Goal: Book appointment/travel/reservation

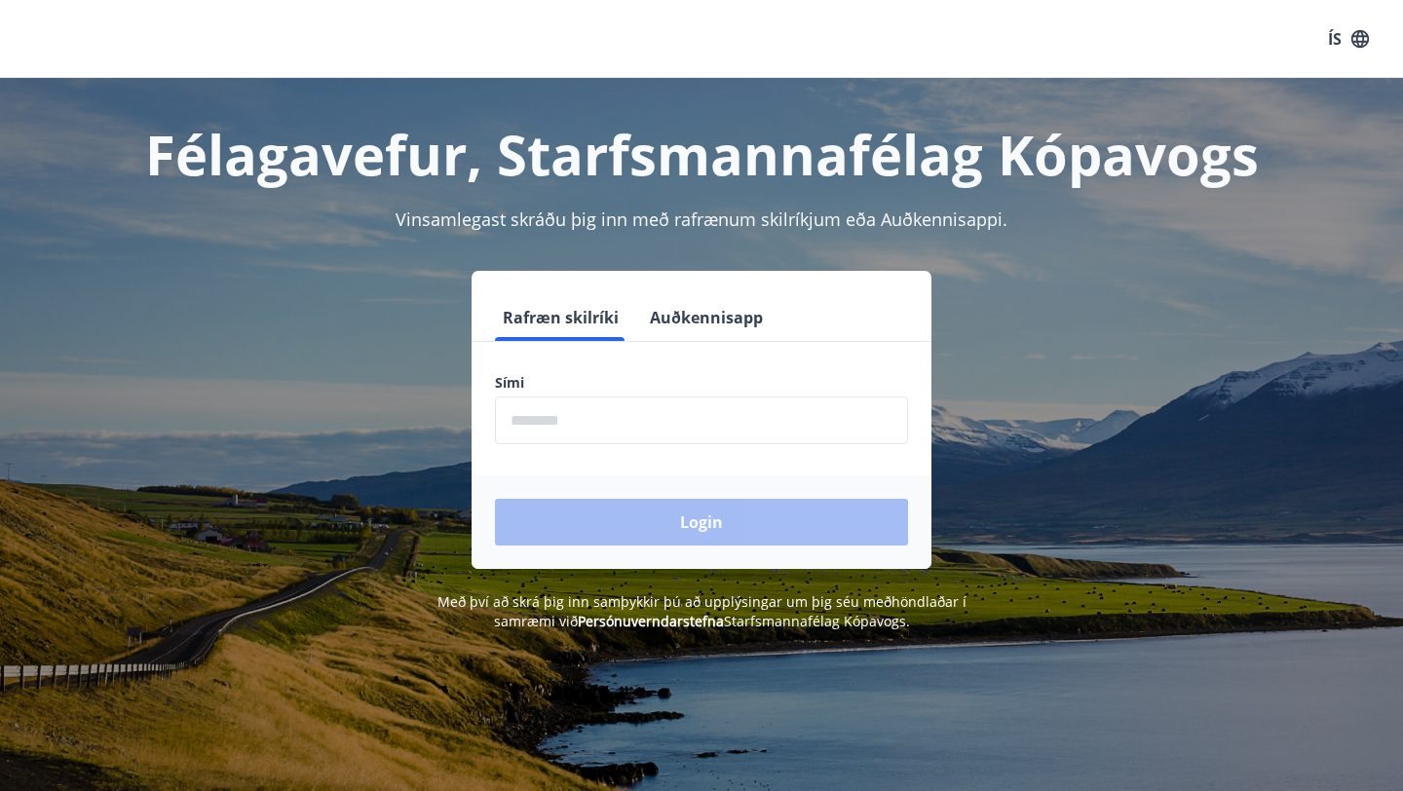
click at [607, 440] on input "phone" at bounding box center [701, 421] width 413 height 48
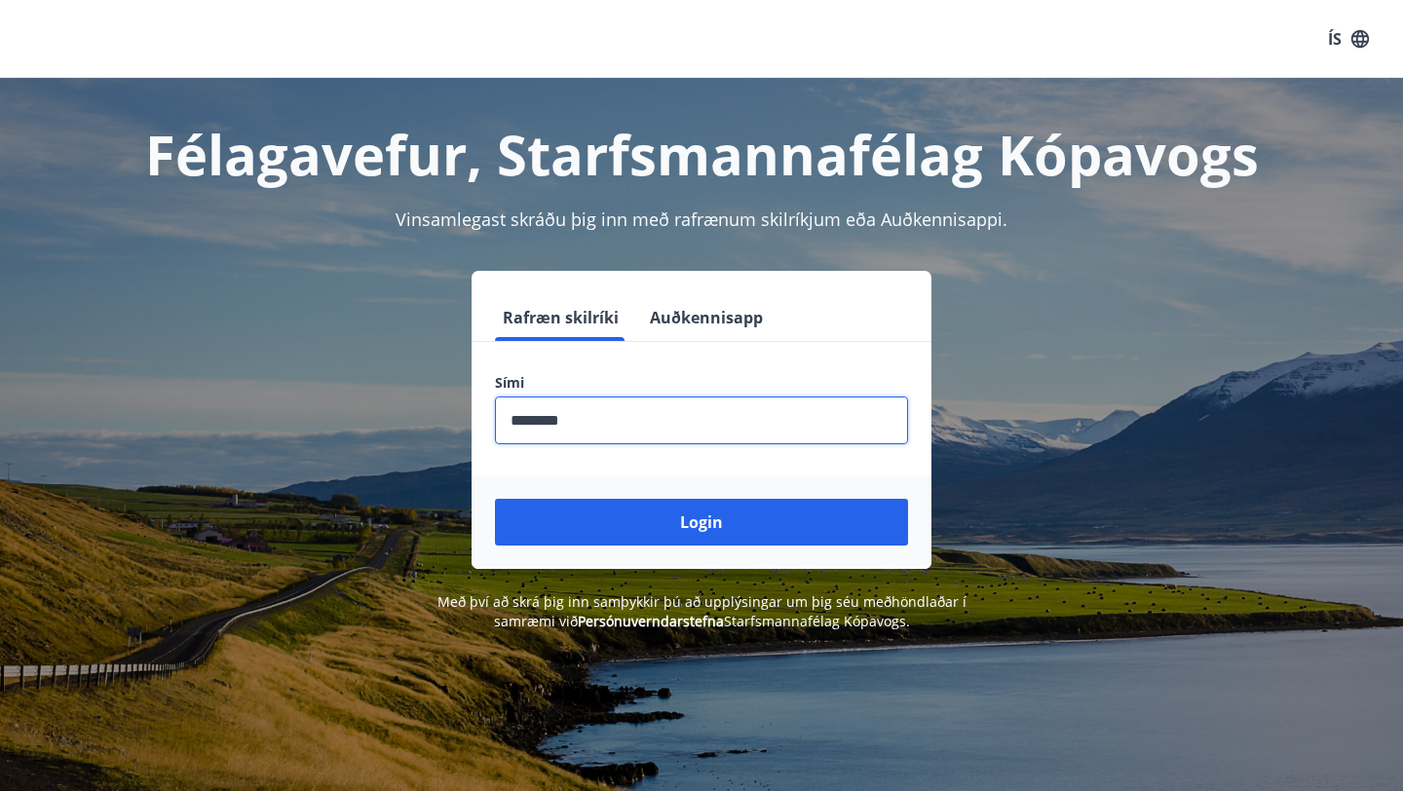
type input "********"
click at [495, 499] on button "Login" at bounding box center [701, 522] width 413 height 47
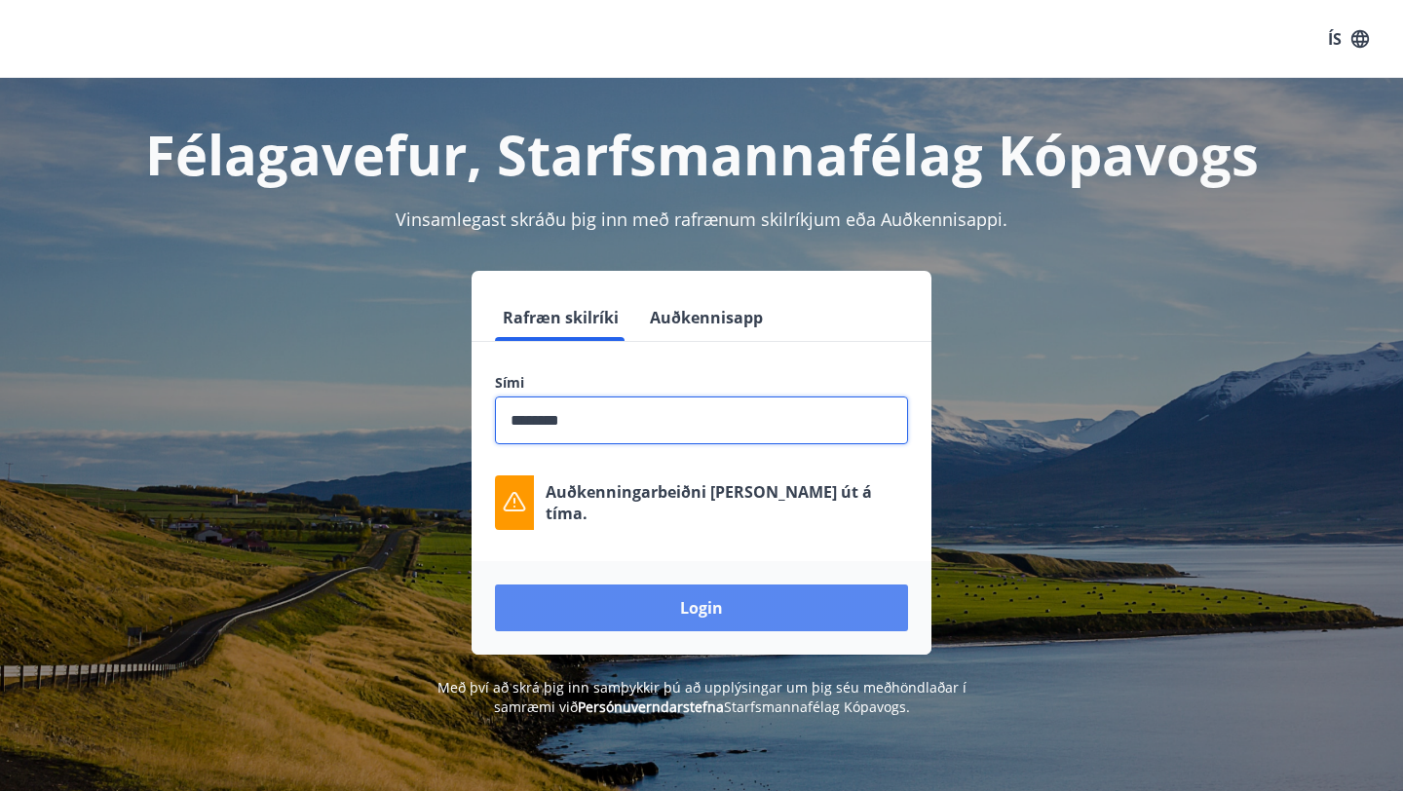
click at [707, 599] on button "Login" at bounding box center [701, 608] width 413 height 47
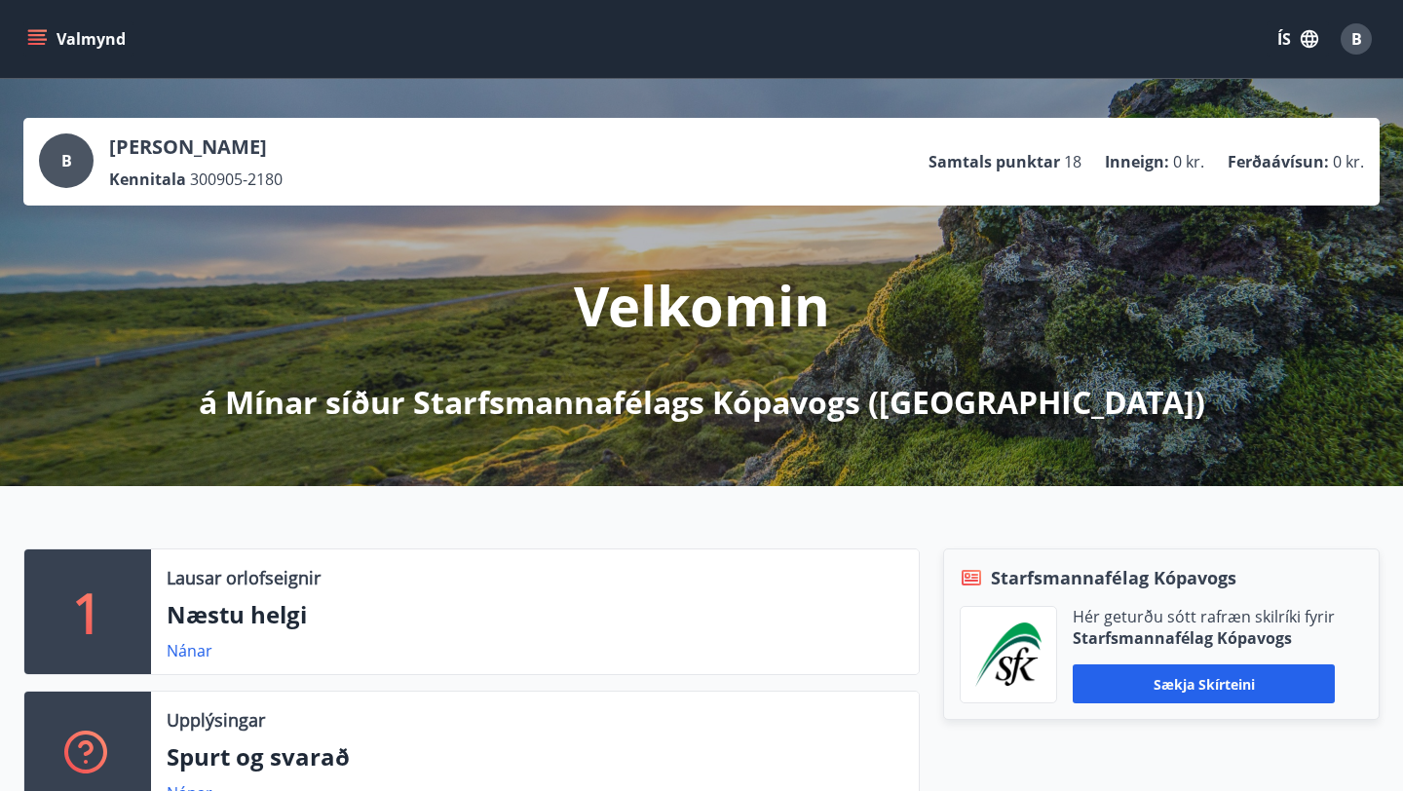
click at [1011, 159] on p "Samtals punktar" at bounding box center [995, 161] width 132 height 21
click at [1252, 152] on p "Ferðaávísun :" at bounding box center [1278, 161] width 101 height 21
click at [96, 43] on button "Valmynd" at bounding box center [78, 38] width 110 height 35
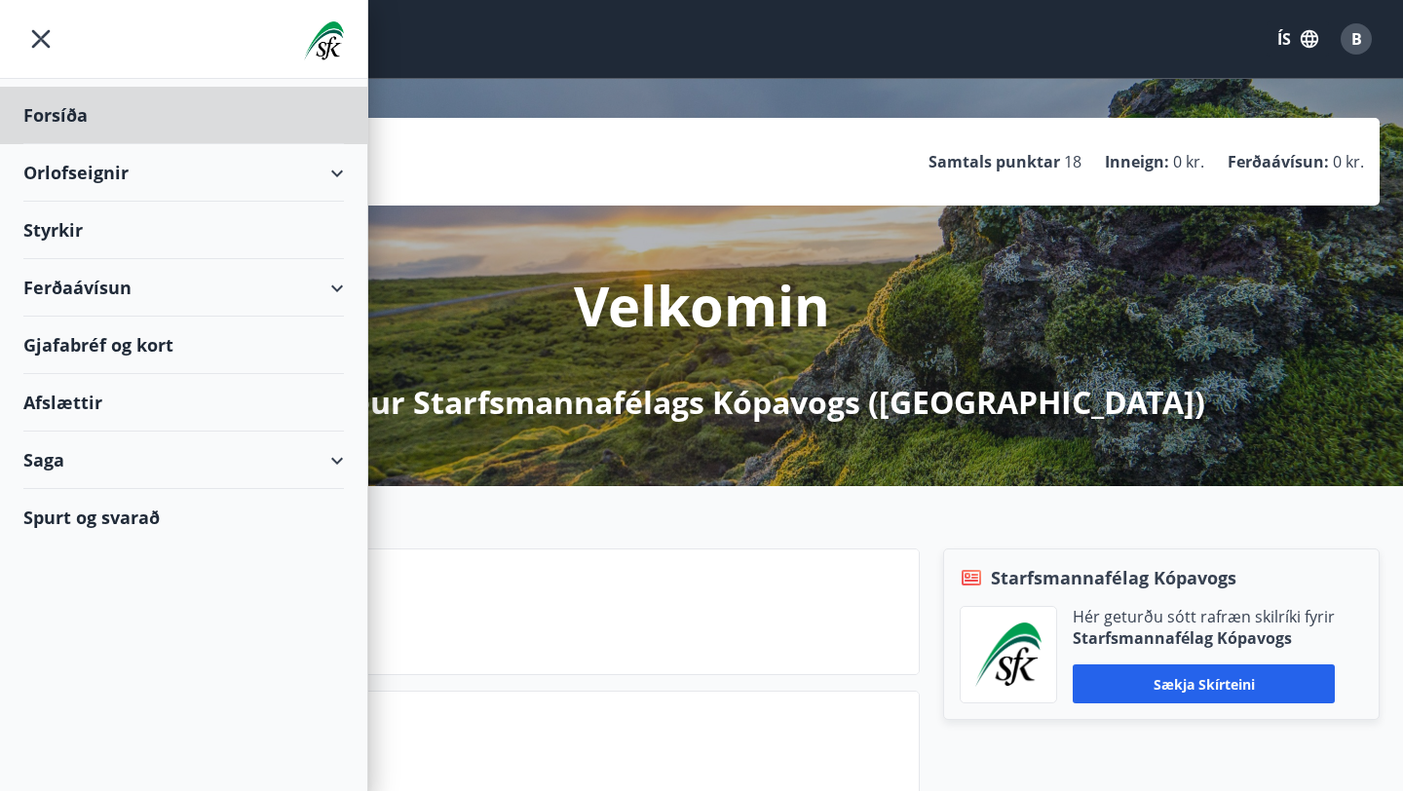
click at [78, 241] on div "Styrkir" at bounding box center [183, 231] width 321 height 58
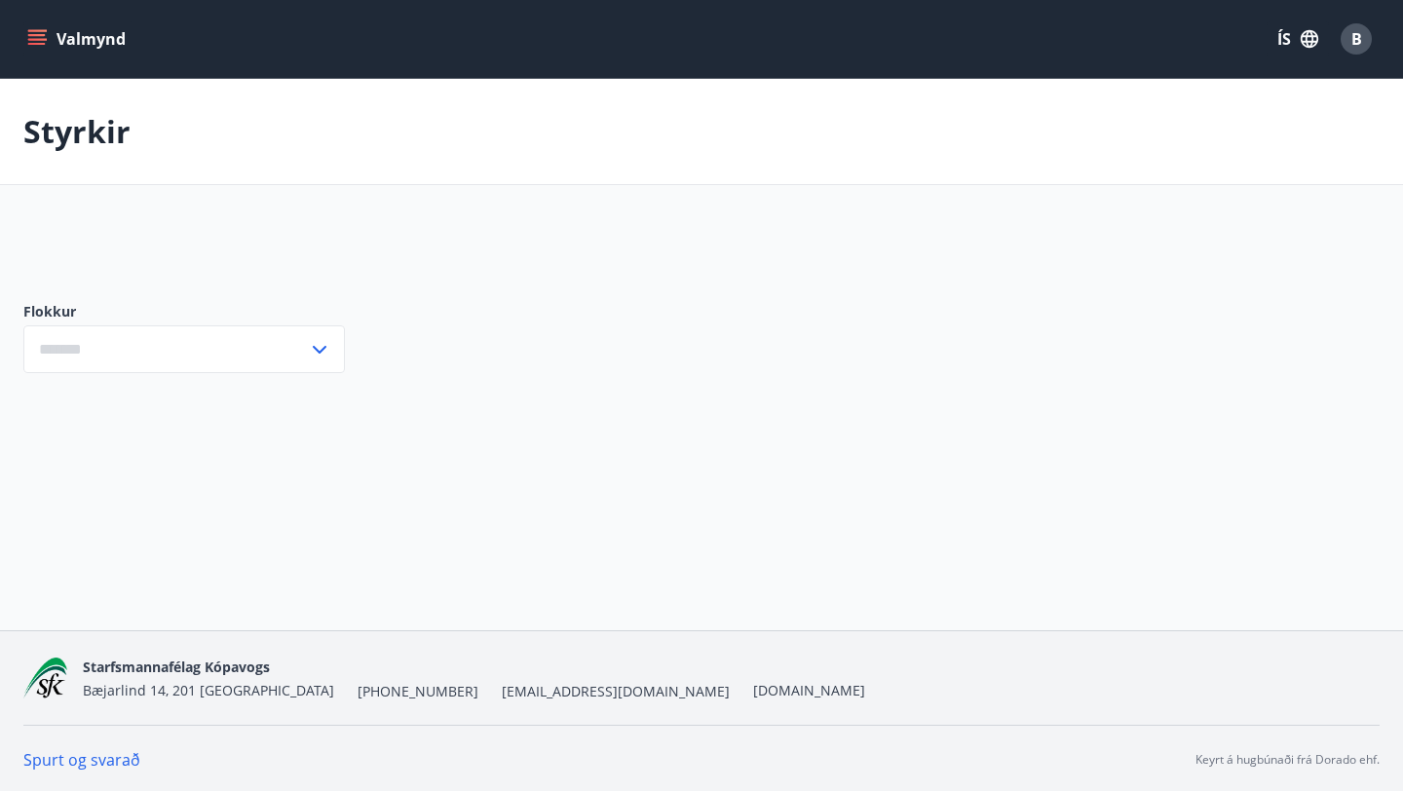
type input "***"
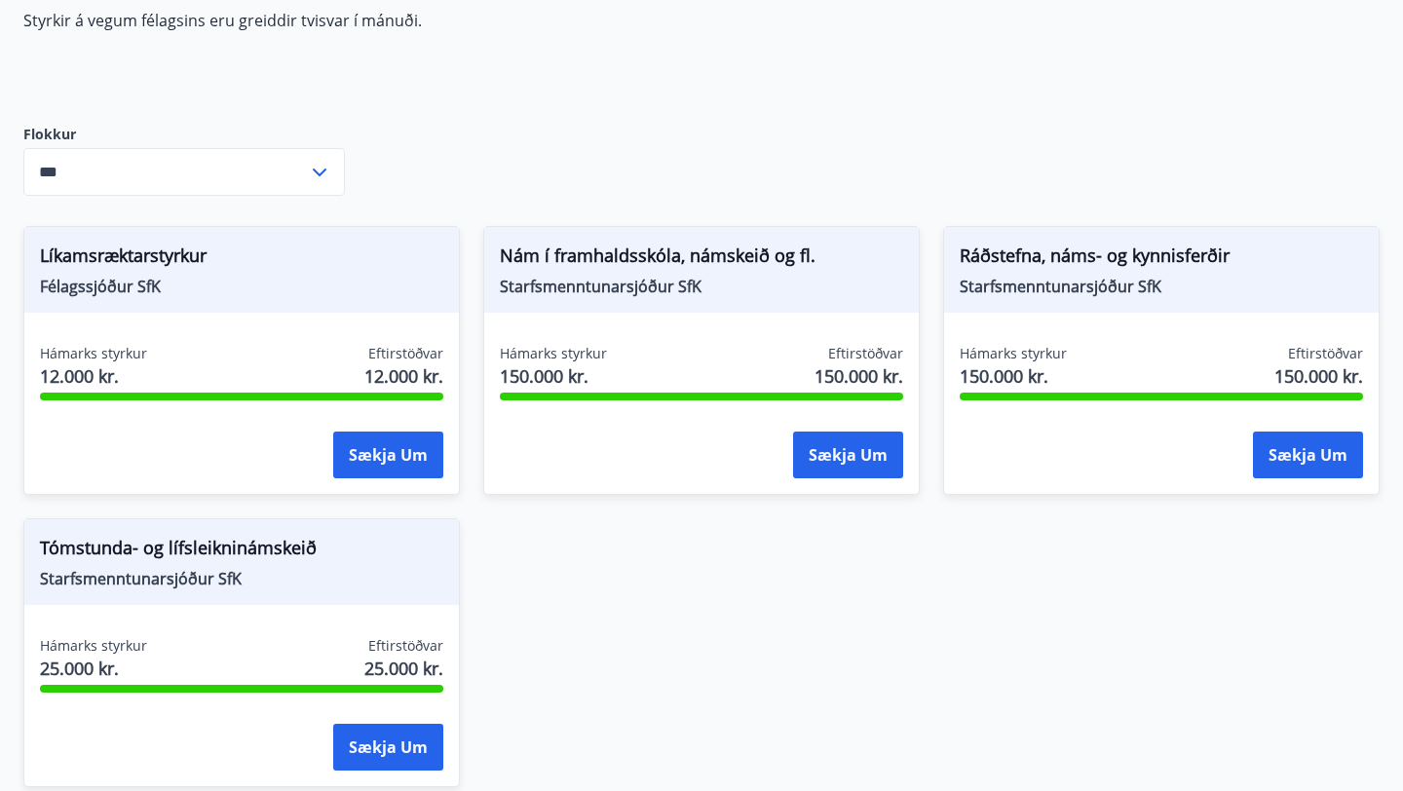
scroll to position [215, 0]
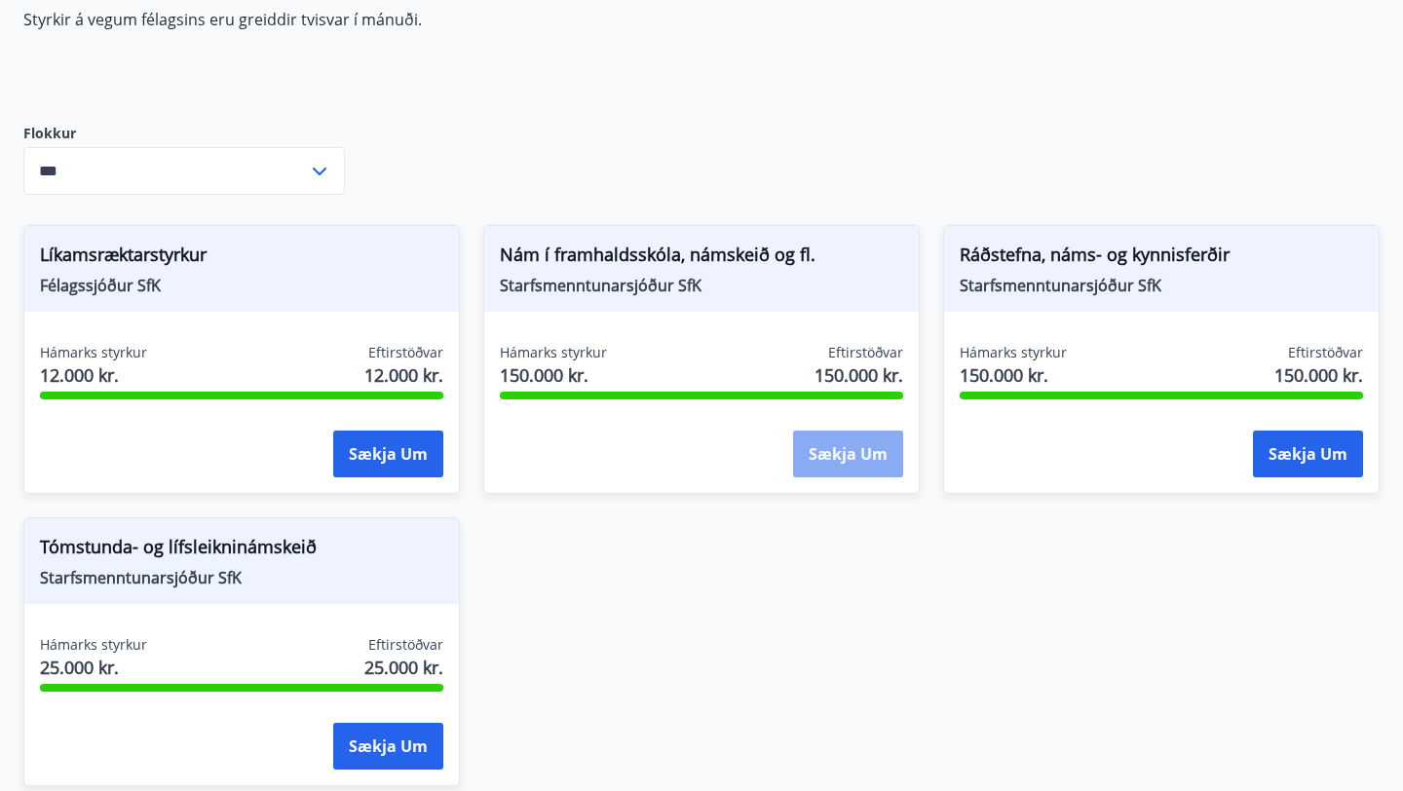
click at [892, 455] on button "Sækja um" at bounding box center [848, 454] width 110 height 47
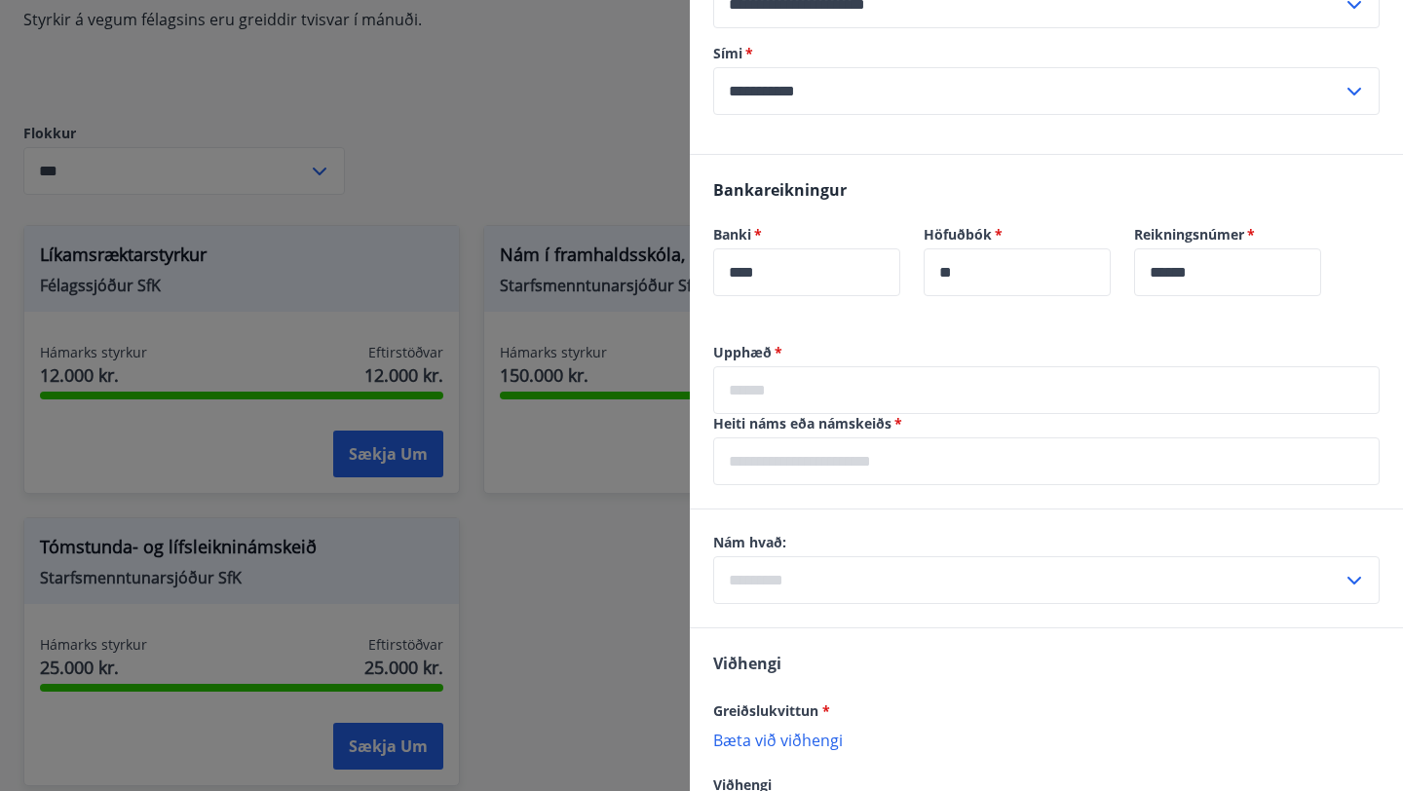
scroll to position [873, 0]
click at [787, 403] on input "text" at bounding box center [1046, 389] width 667 height 48
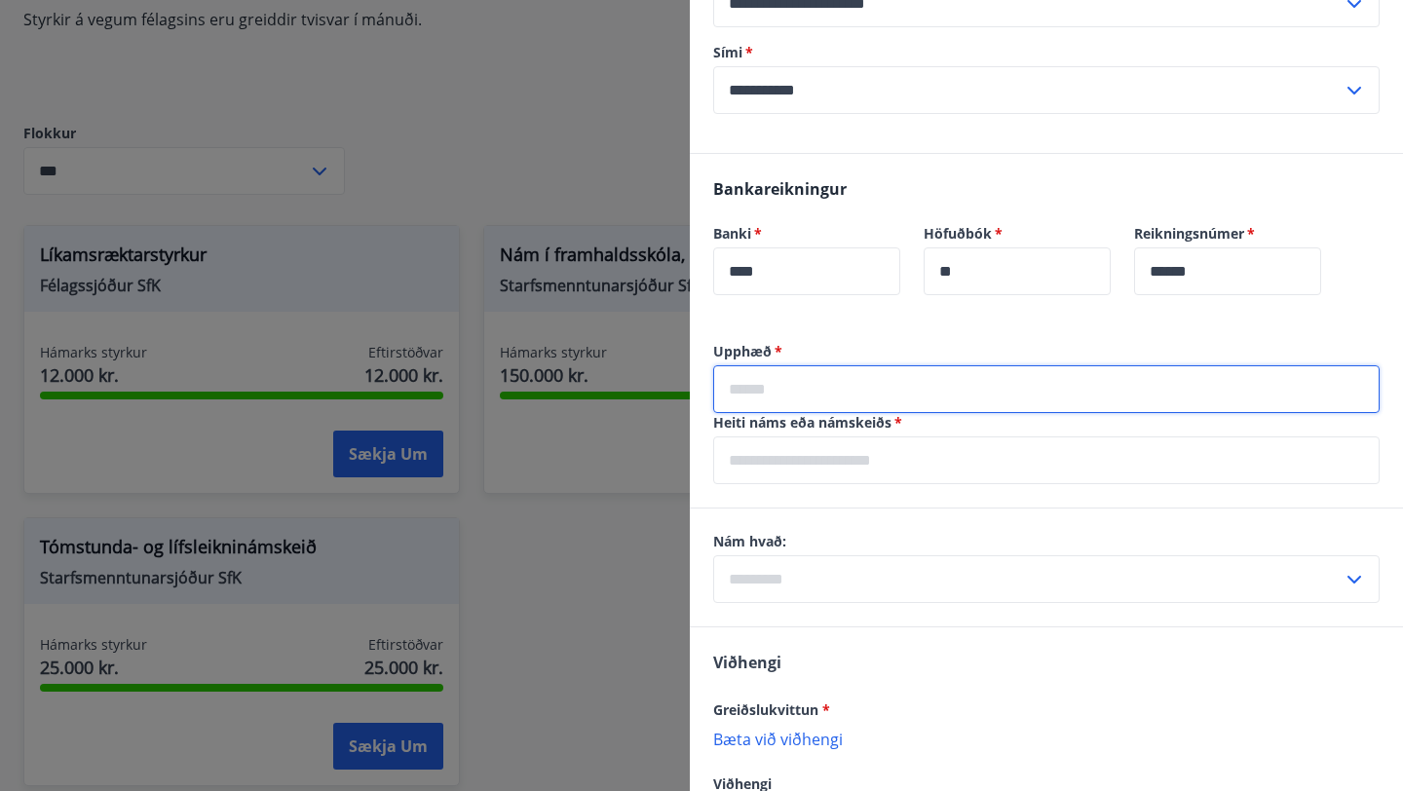
click at [859, 329] on div "Bankareikningur Banki   * **** ​ Höfuðbók   * ** ​ Reikningsnúmer   * ****** ​" at bounding box center [1046, 248] width 713 height 188
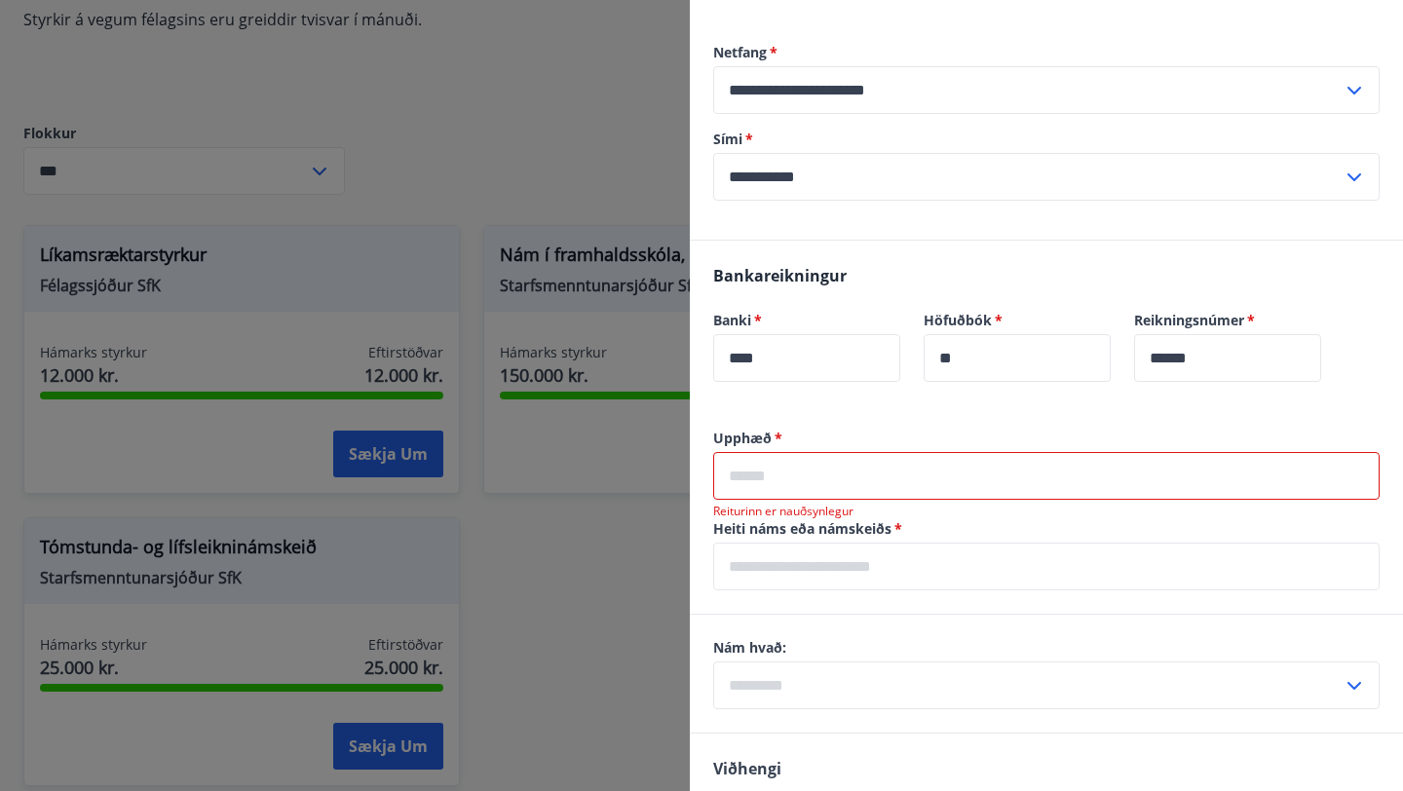
scroll to position [1064, 0]
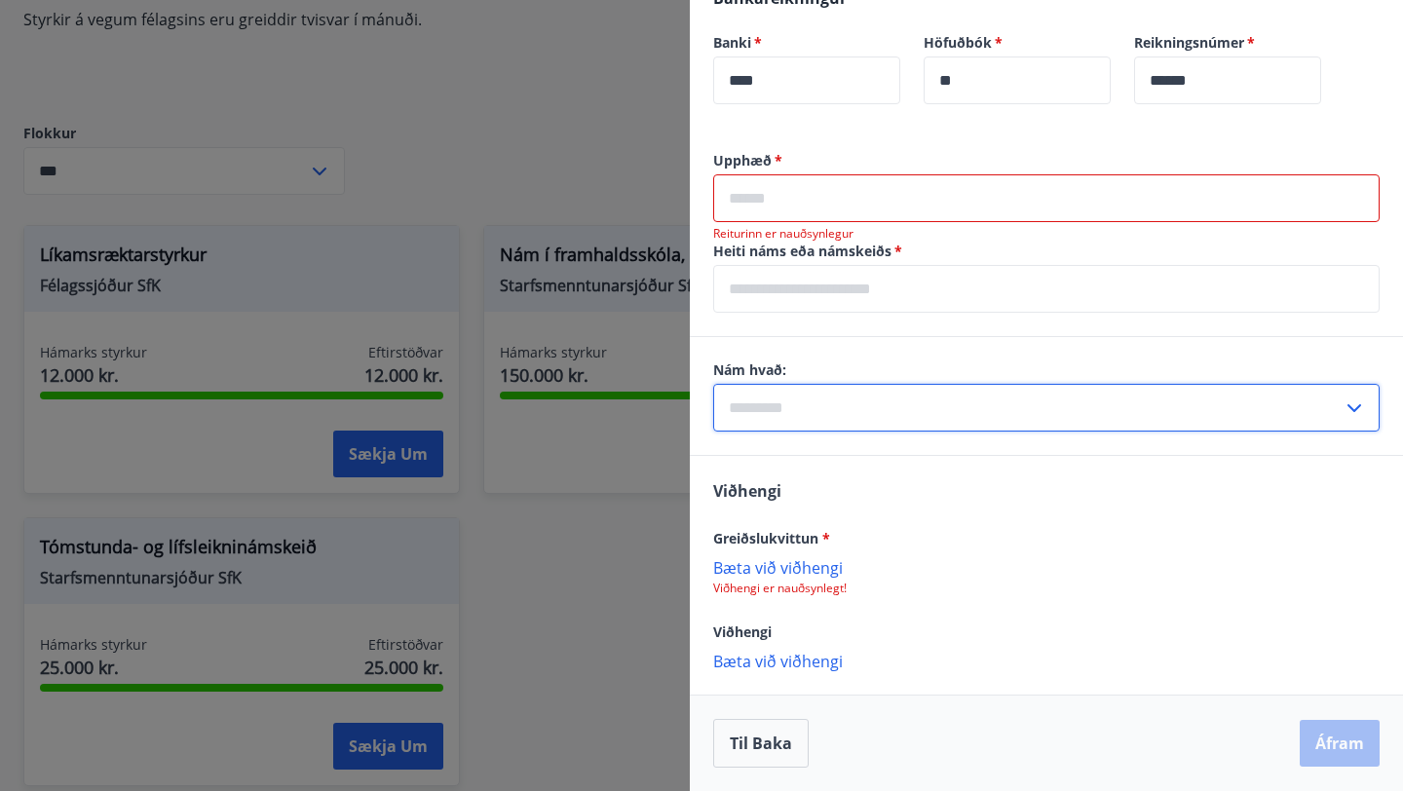
click at [815, 398] on input "text" at bounding box center [1028, 408] width 630 height 48
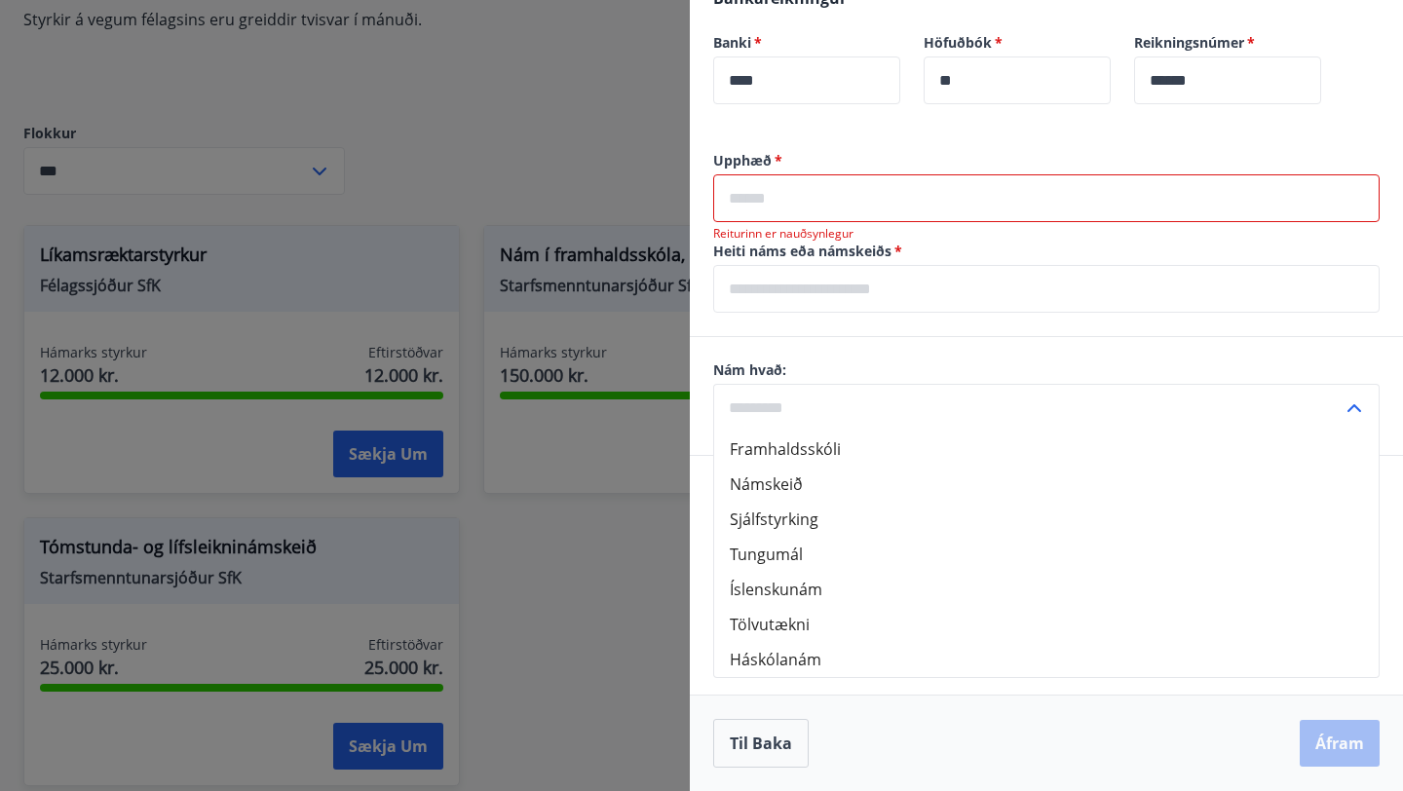
click at [785, 662] on li "Háskólanám" at bounding box center [1046, 659] width 665 height 35
type input "**********"
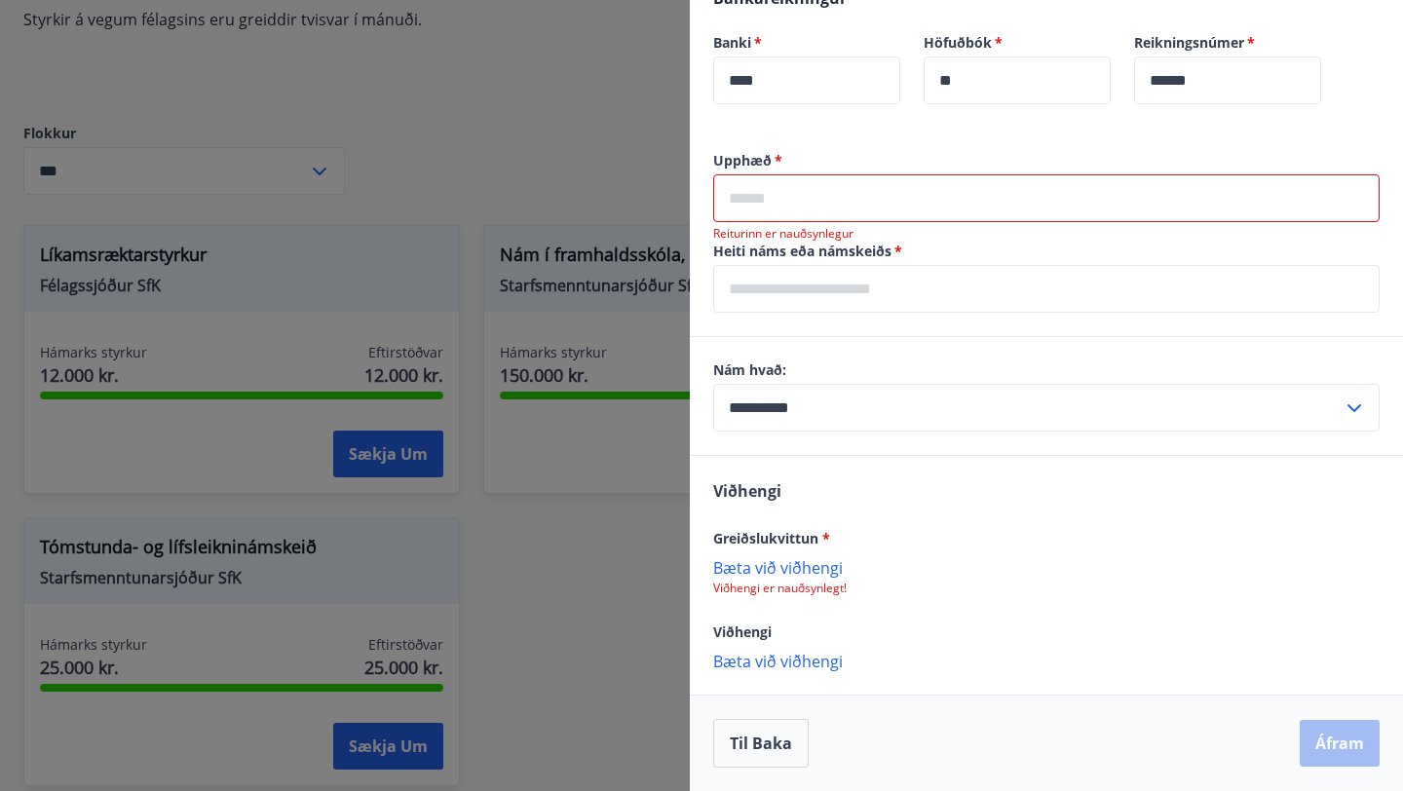
click at [815, 571] on p "Bæta við viðhengi" at bounding box center [1046, 566] width 667 height 19
click at [835, 284] on input "text" at bounding box center [1046, 287] width 667 height 48
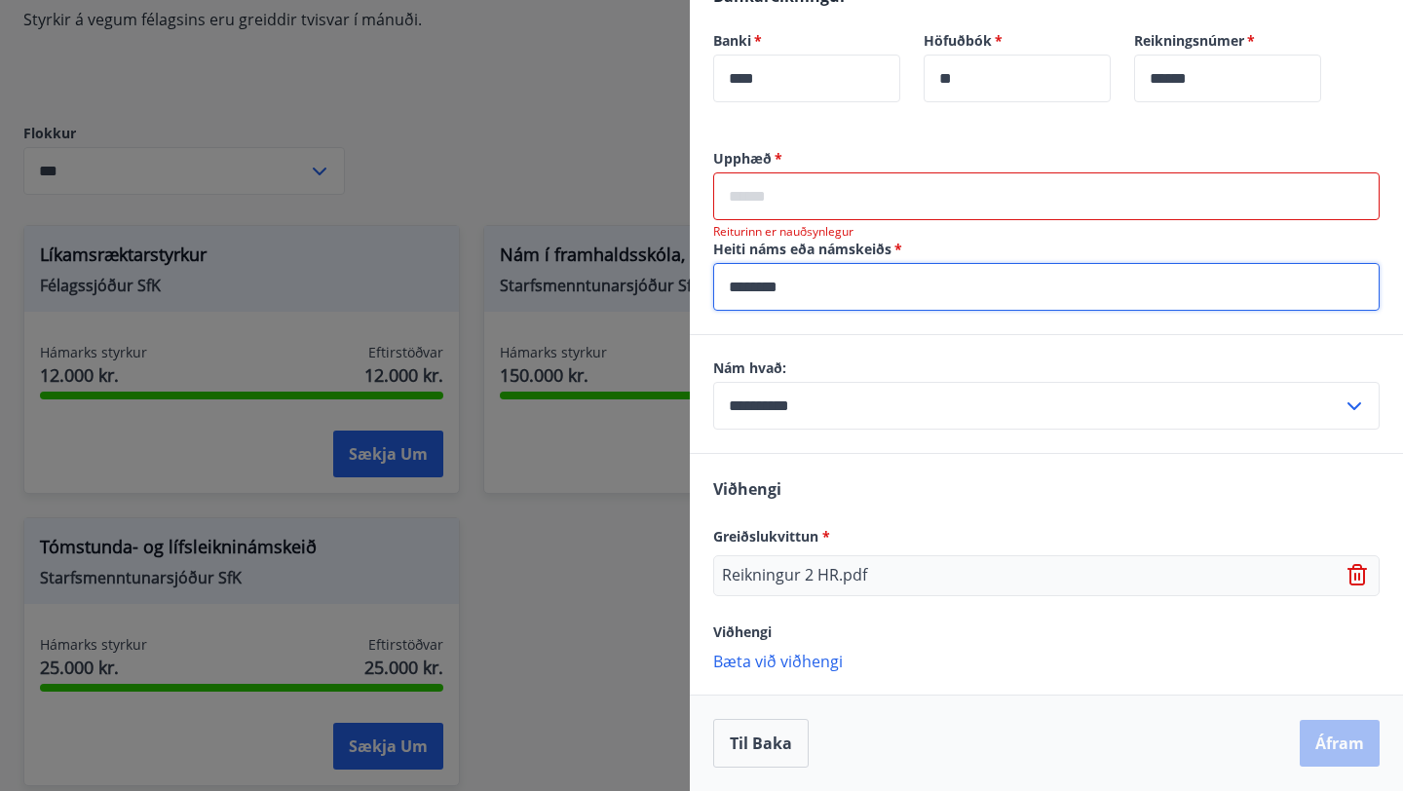
type input "********"
click at [856, 326] on div "Upphæð   * ​ Reiturinn er nauðsynlegur Heiti náms eða námskeiðs   * ******** ​" at bounding box center [1046, 241] width 713 height 185
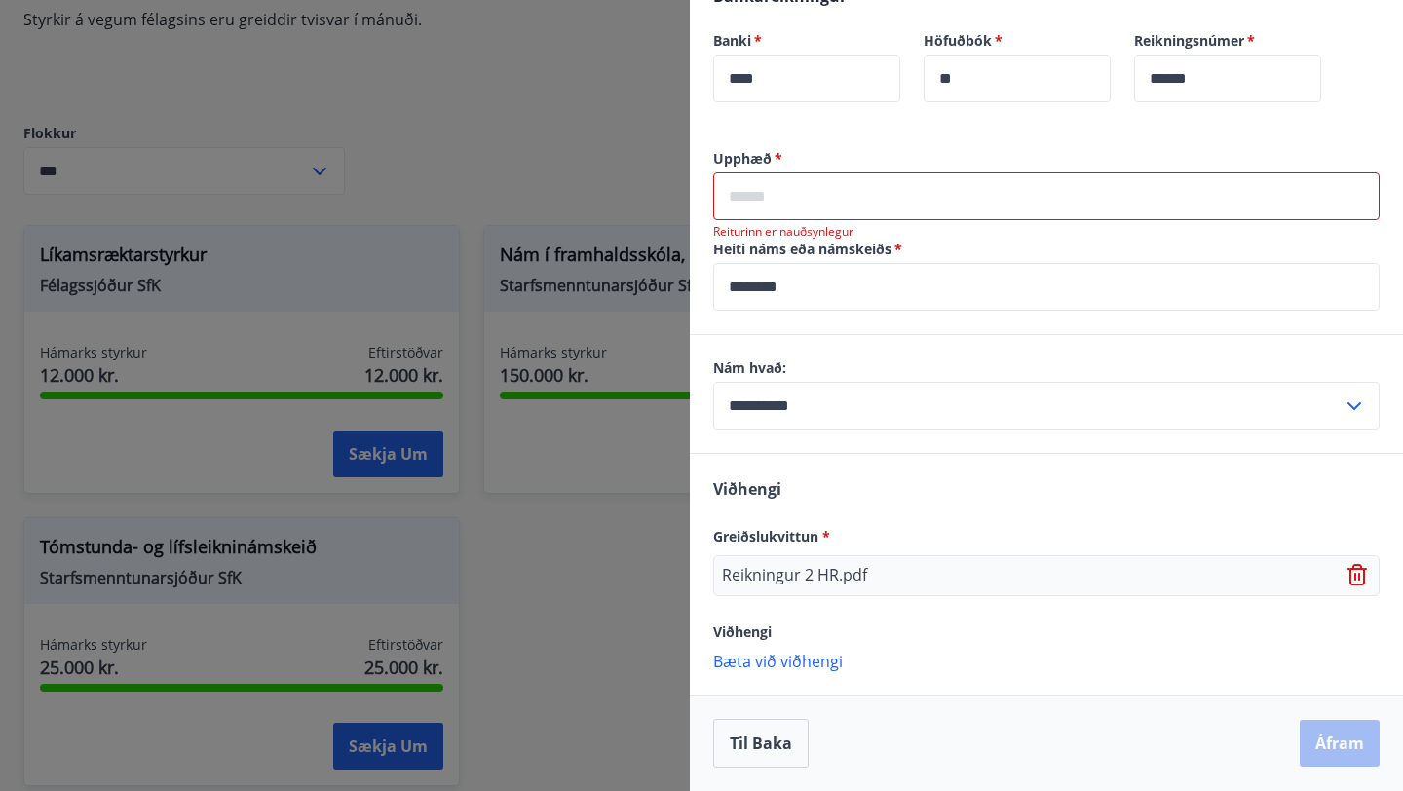
click at [786, 213] on input "text" at bounding box center [1046, 197] width 667 height 48
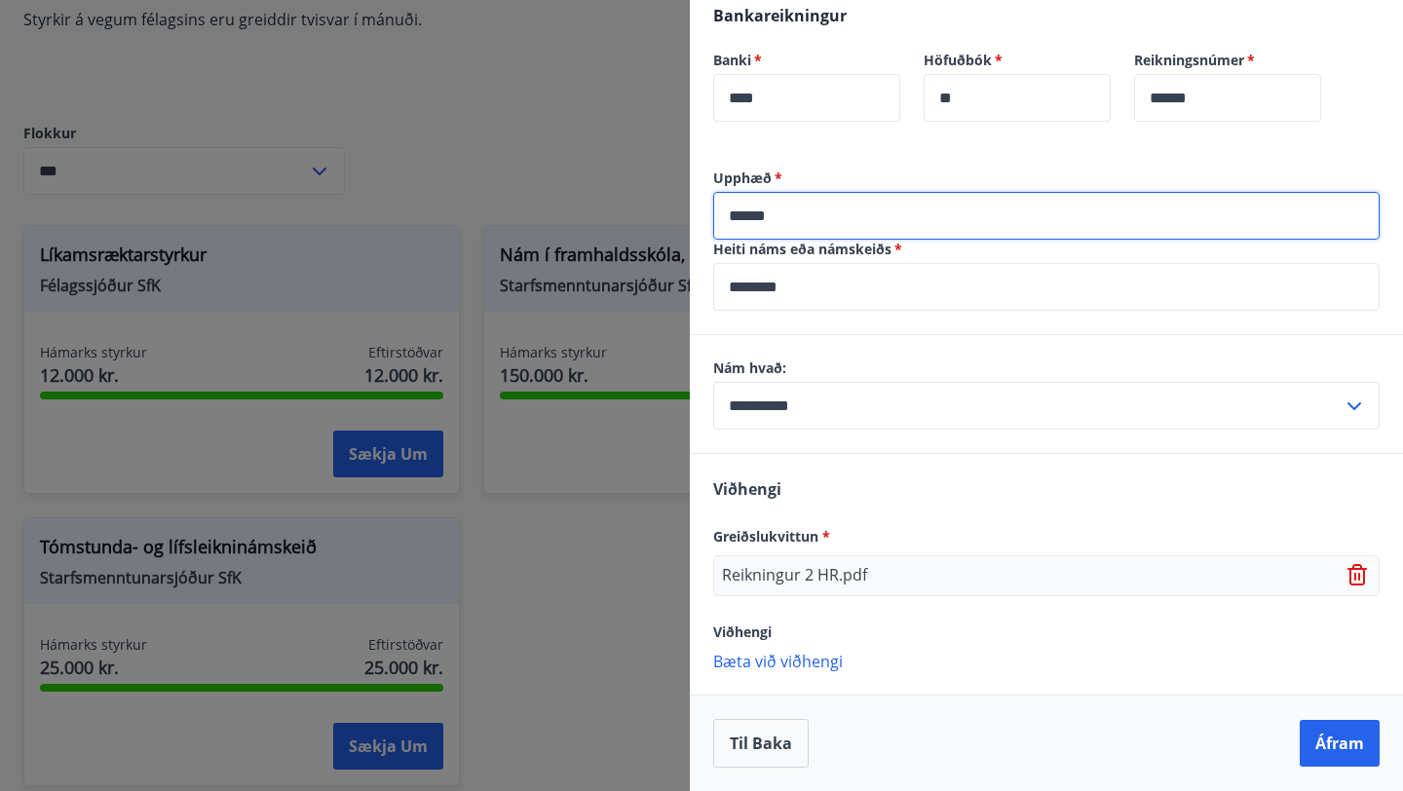
type input "******"
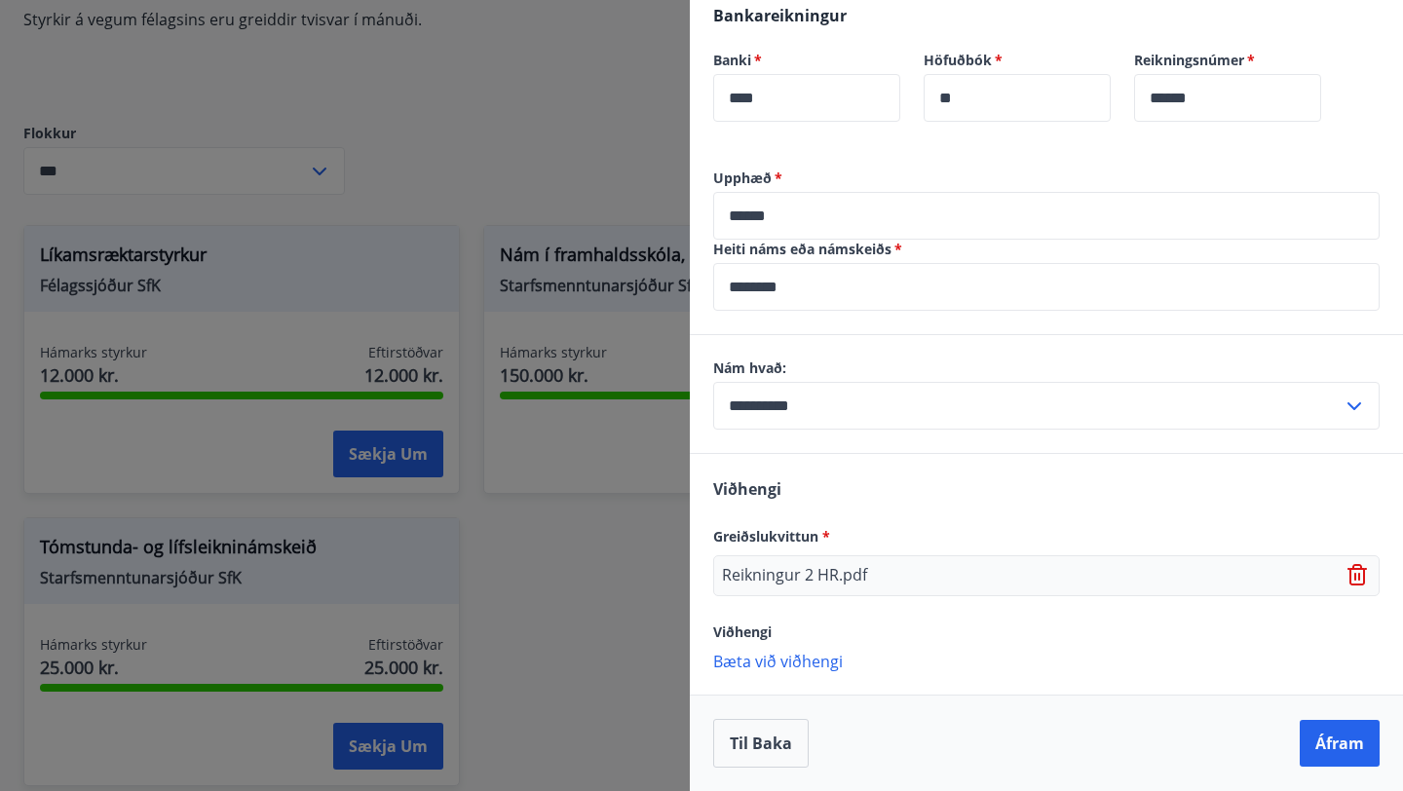
click at [769, 359] on label "Nám hvað:" at bounding box center [1046, 368] width 667 height 19
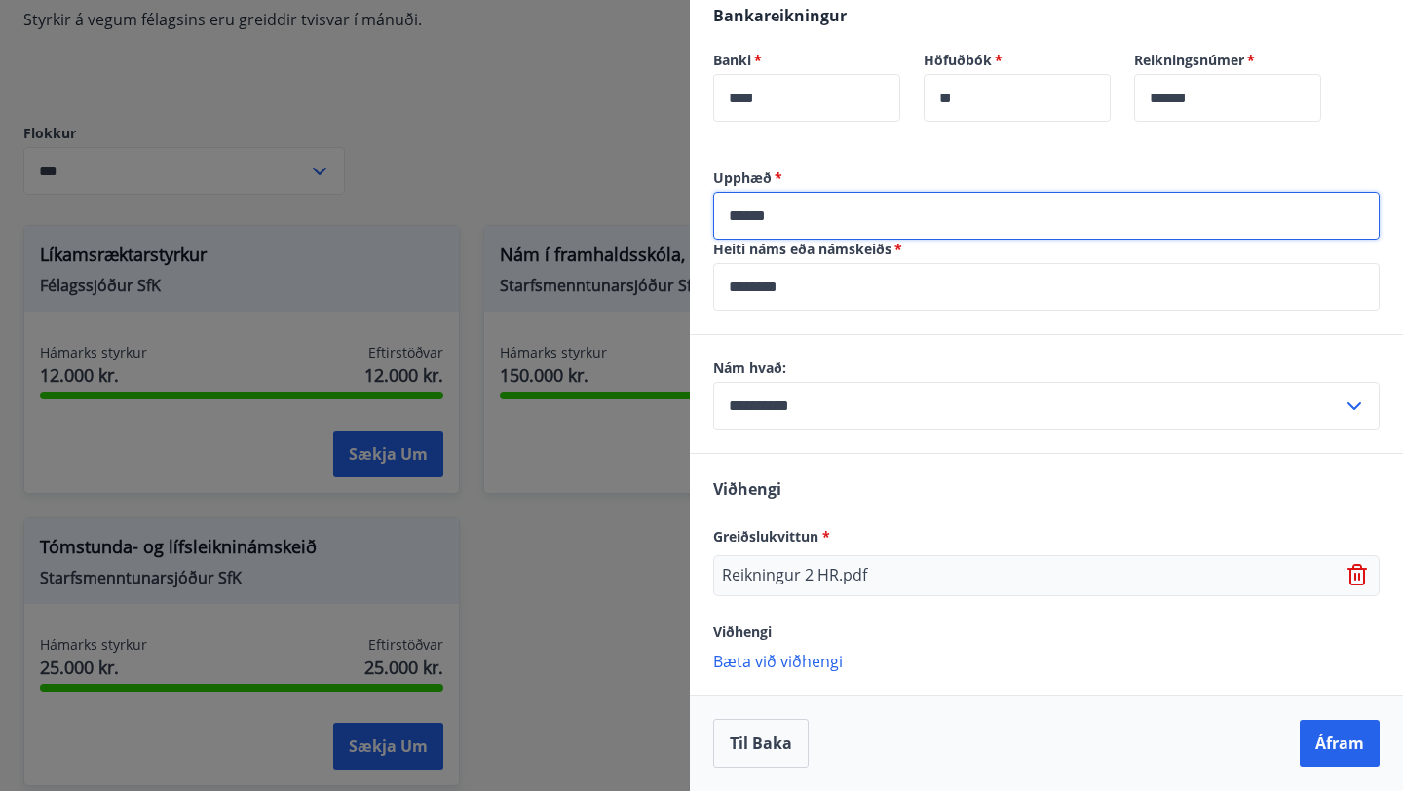
click at [754, 218] on input "******" at bounding box center [1046, 216] width 667 height 48
click at [1337, 742] on button "Áfram" at bounding box center [1340, 743] width 80 height 47
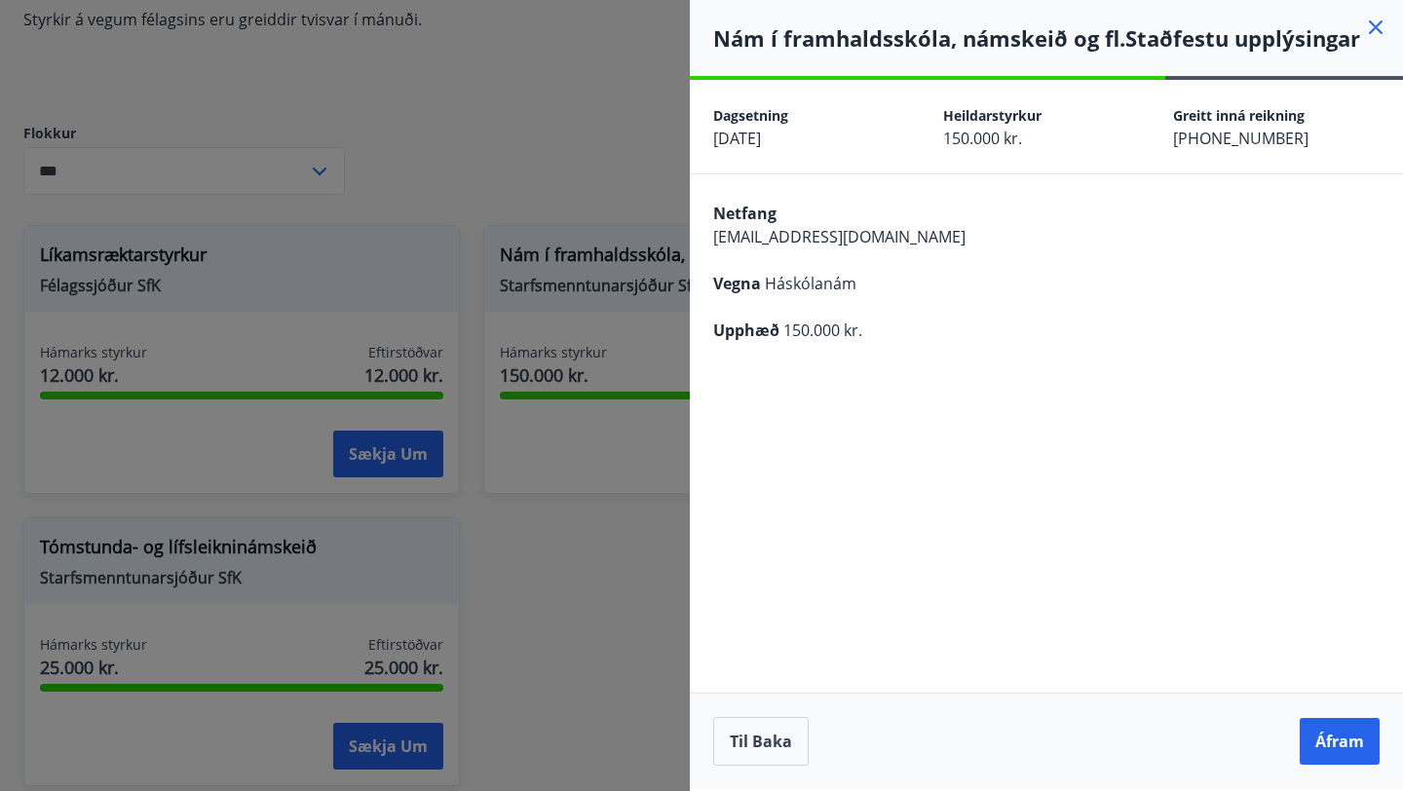
scroll to position [0, 0]
click at [1336, 736] on button "Áfram" at bounding box center [1340, 741] width 80 height 47
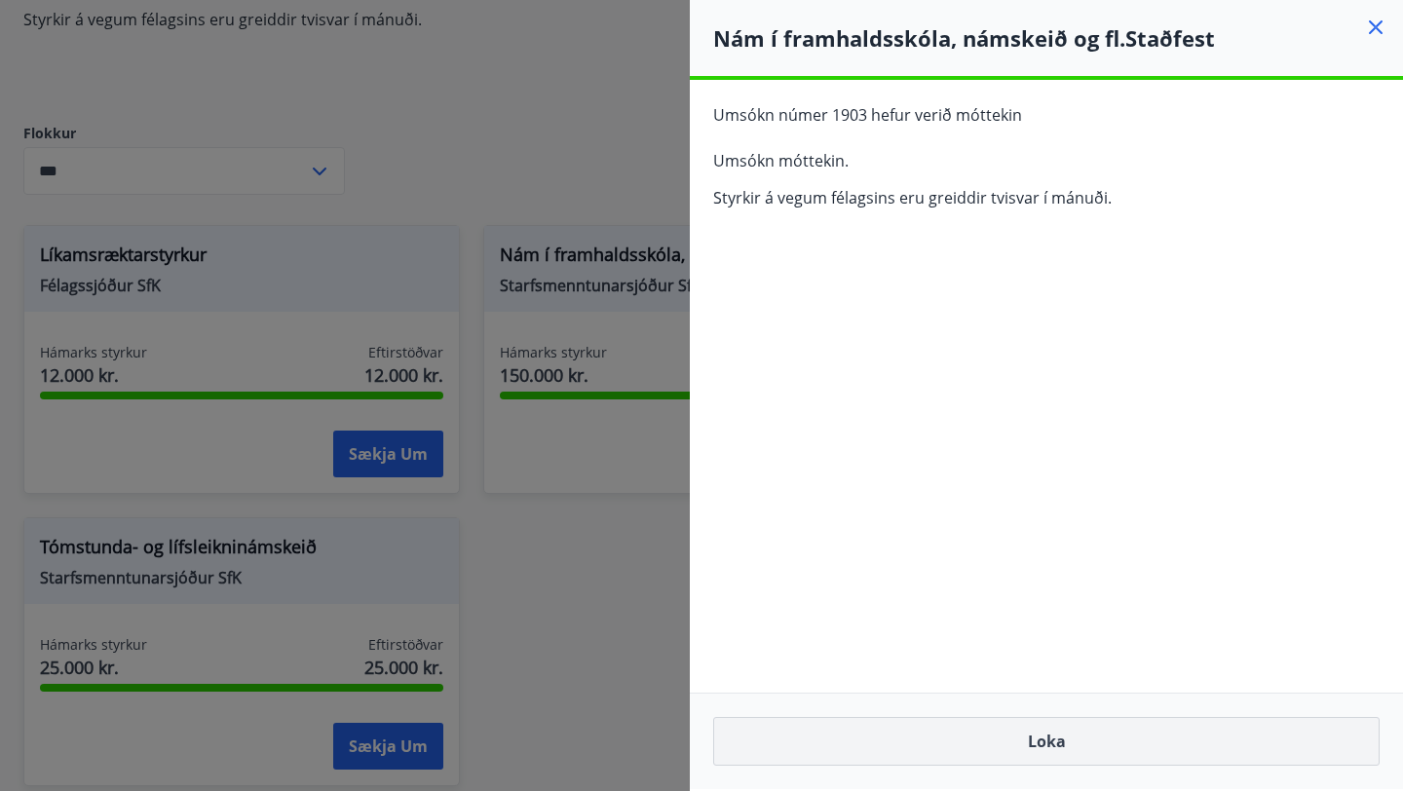
click at [1065, 743] on button "Loka" at bounding box center [1046, 741] width 667 height 49
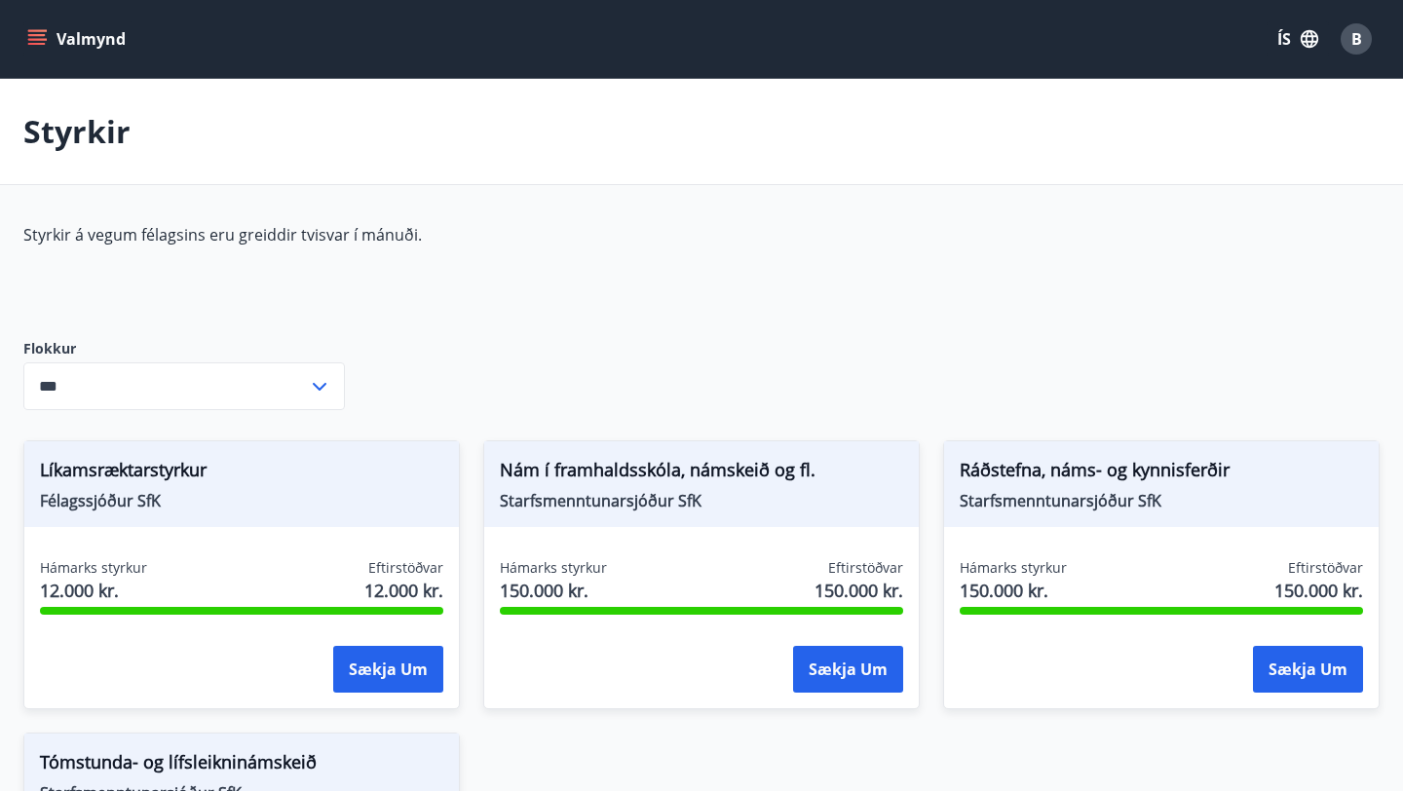
click at [40, 40] on icon "menu" at bounding box center [36, 38] width 19 height 19
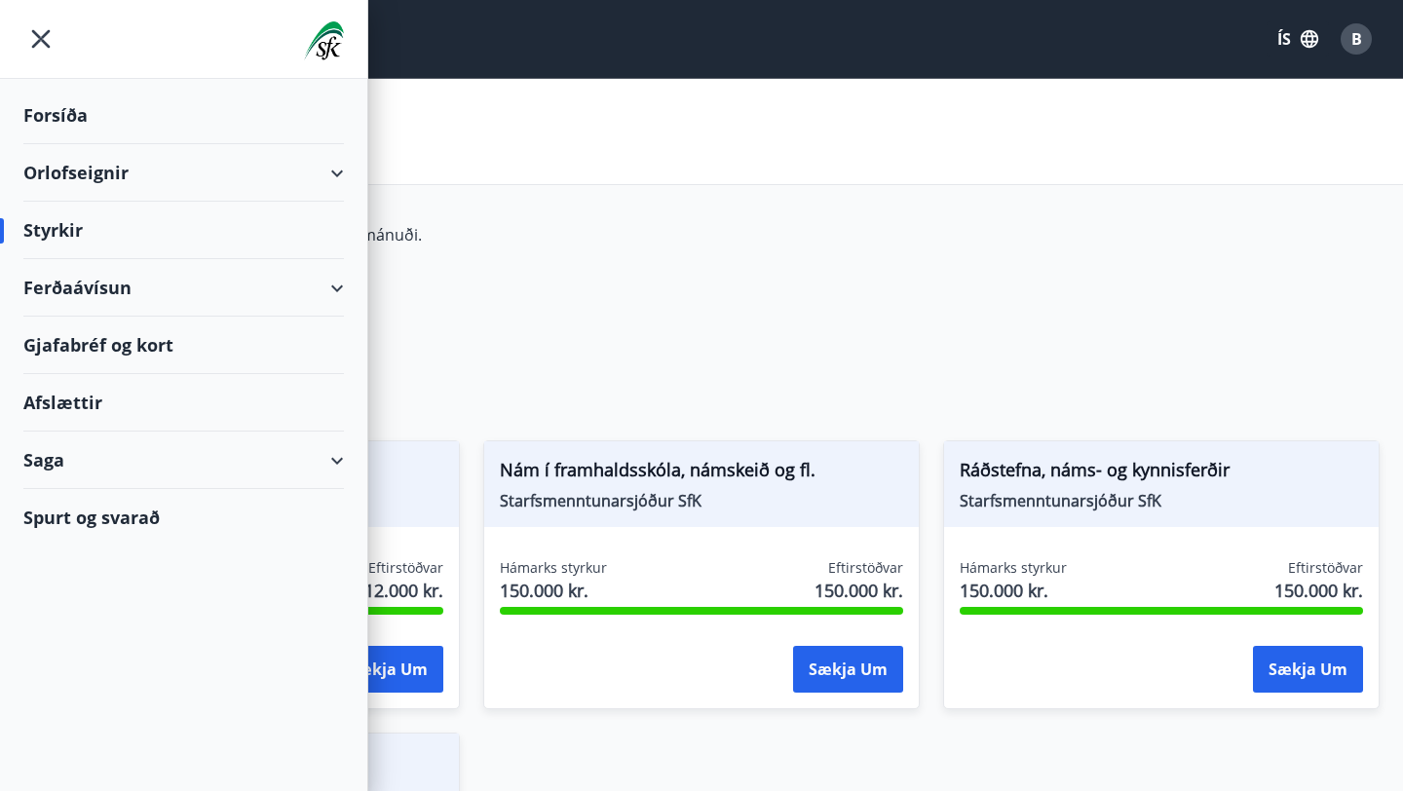
click at [71, 106] on div "Forsíða" at bounding box center [183, 116] width 321 height 58
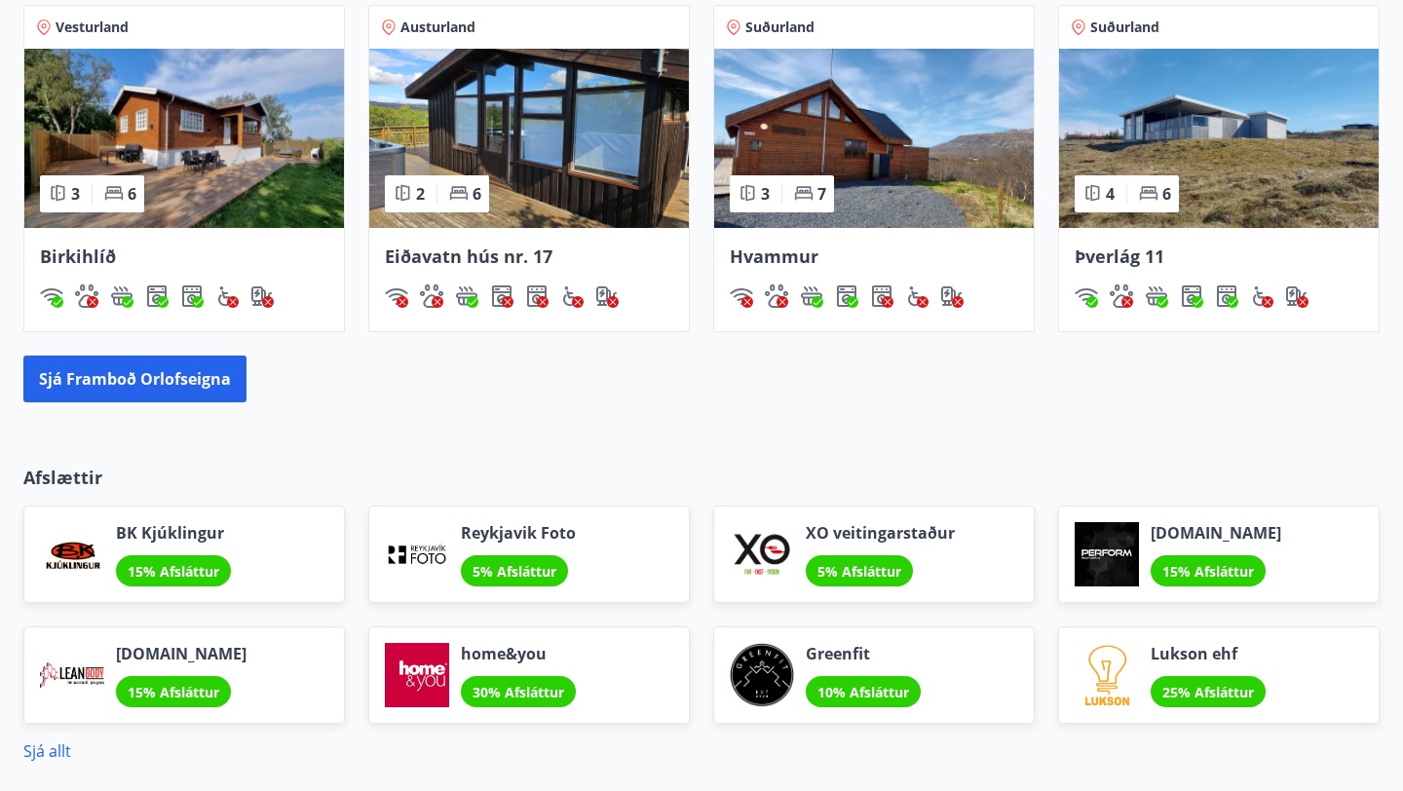
scroll to position [1424, 0]
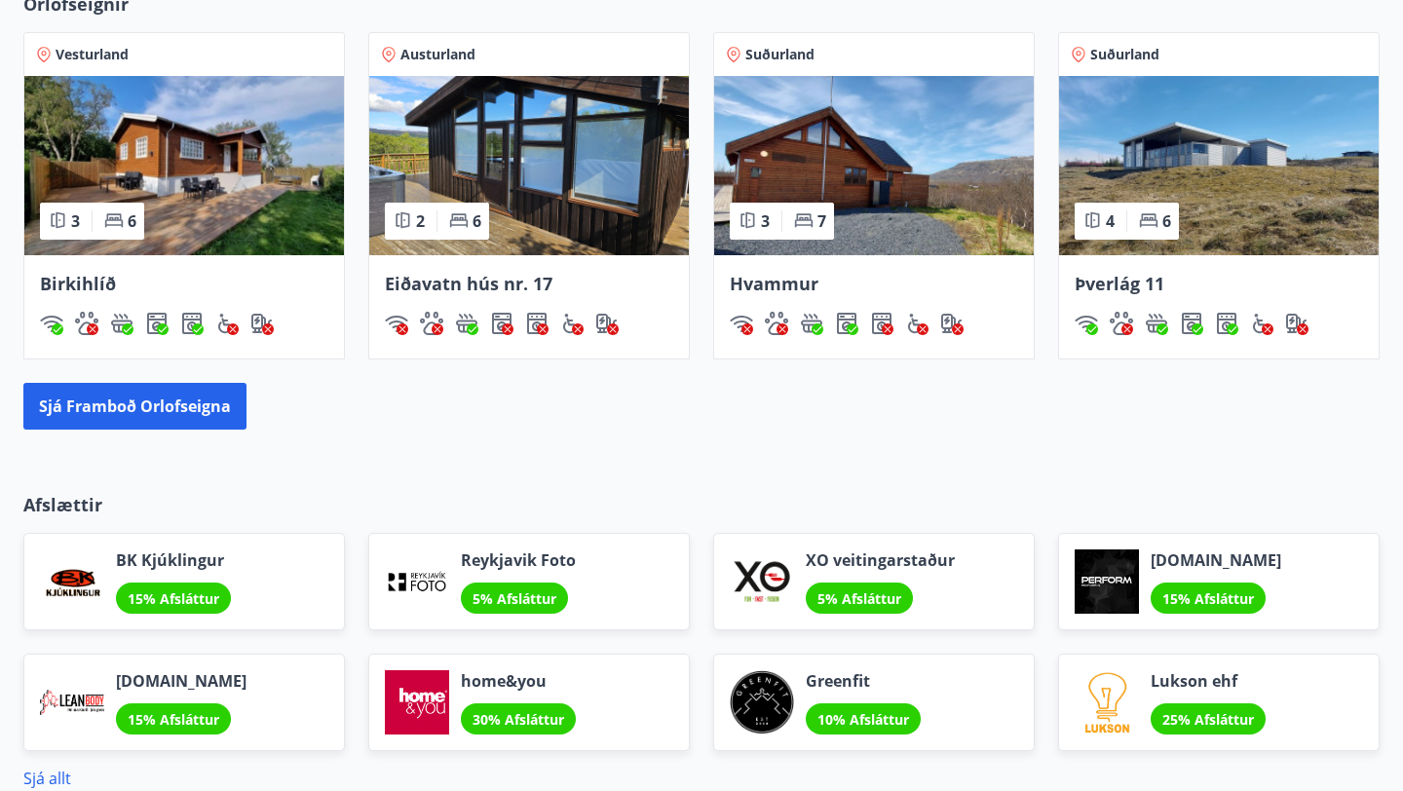
click at [1233, 143] on img at bounding box center [1219, 165] width 320 height 179
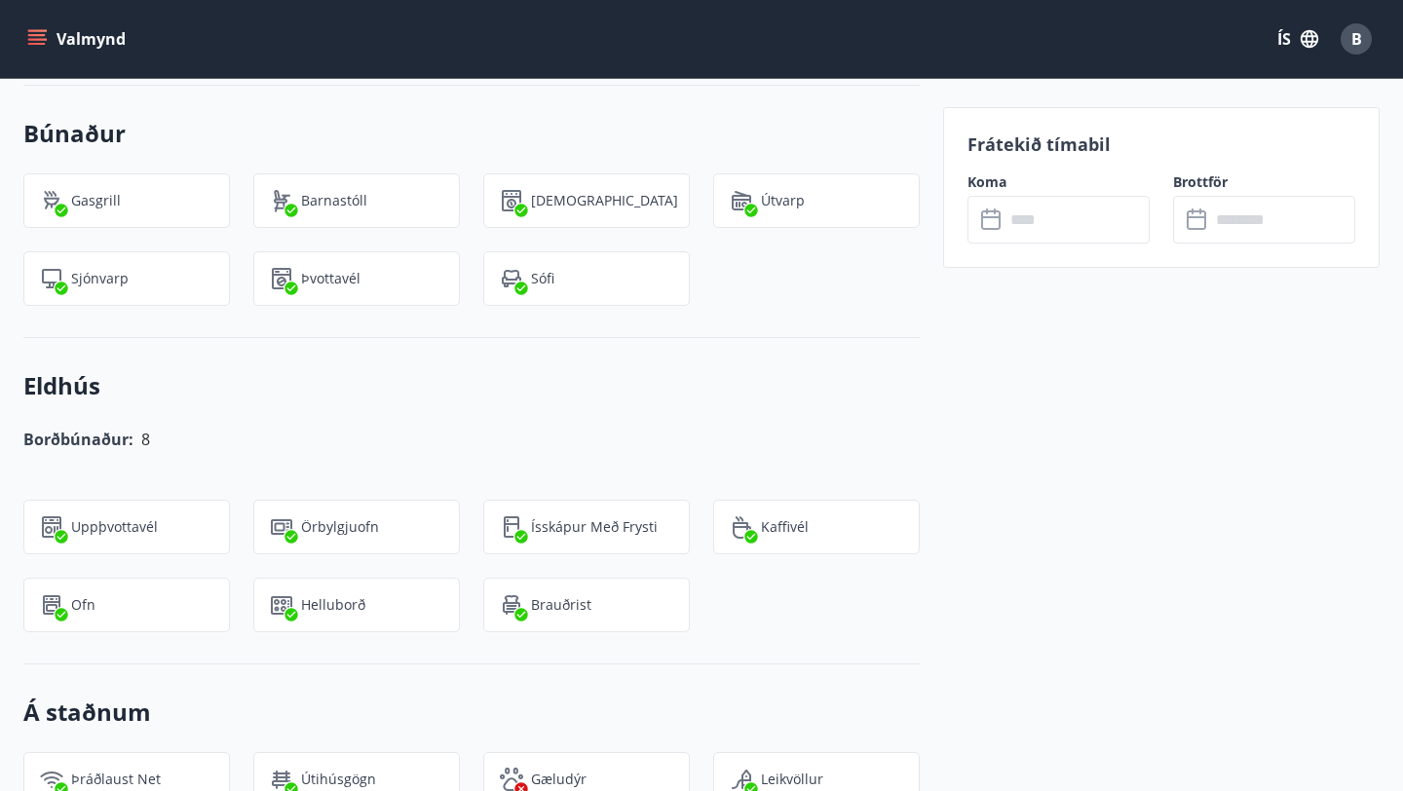
scroll to position [2058, 0]
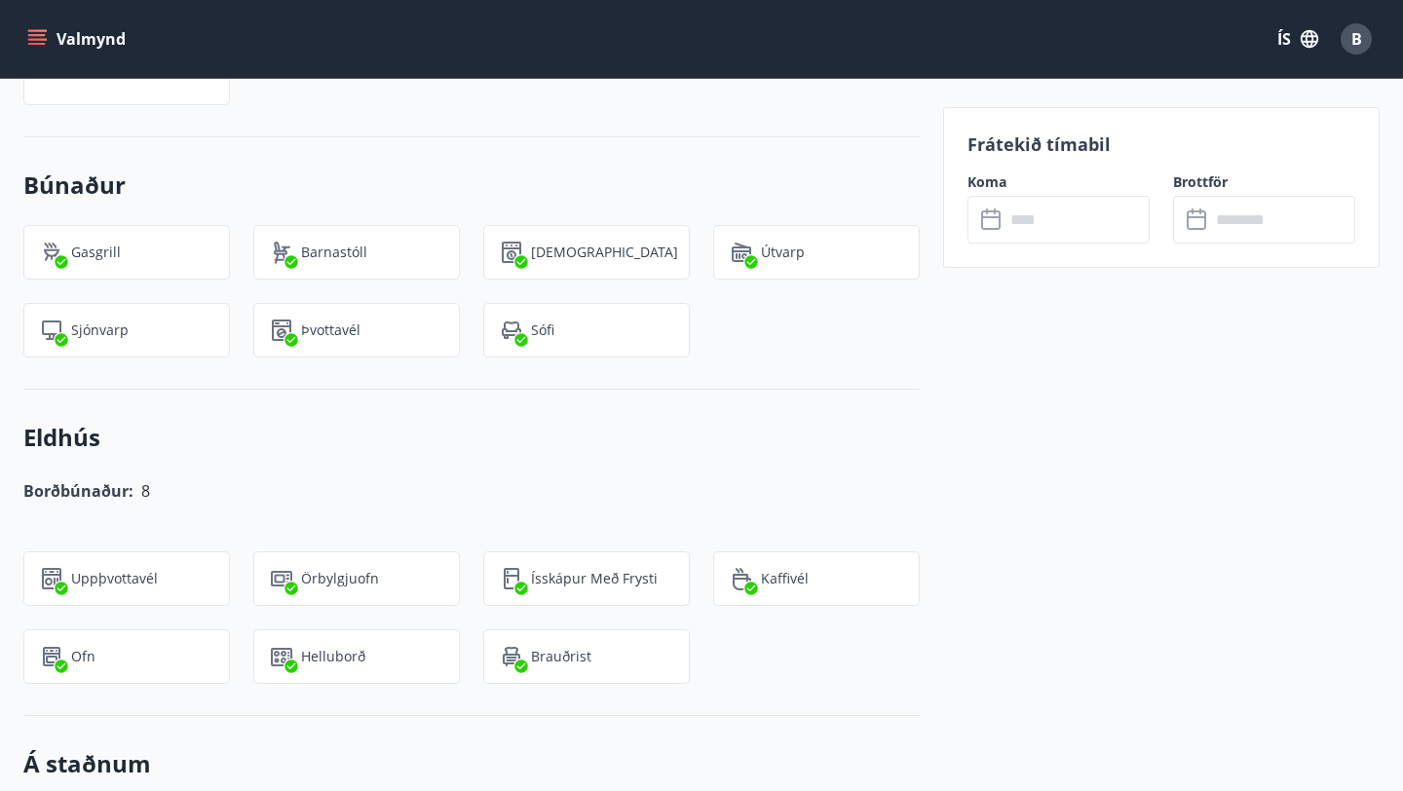
click at [1042, 217] on input "text" at bounding box center [1077, 220] width 145 height 48
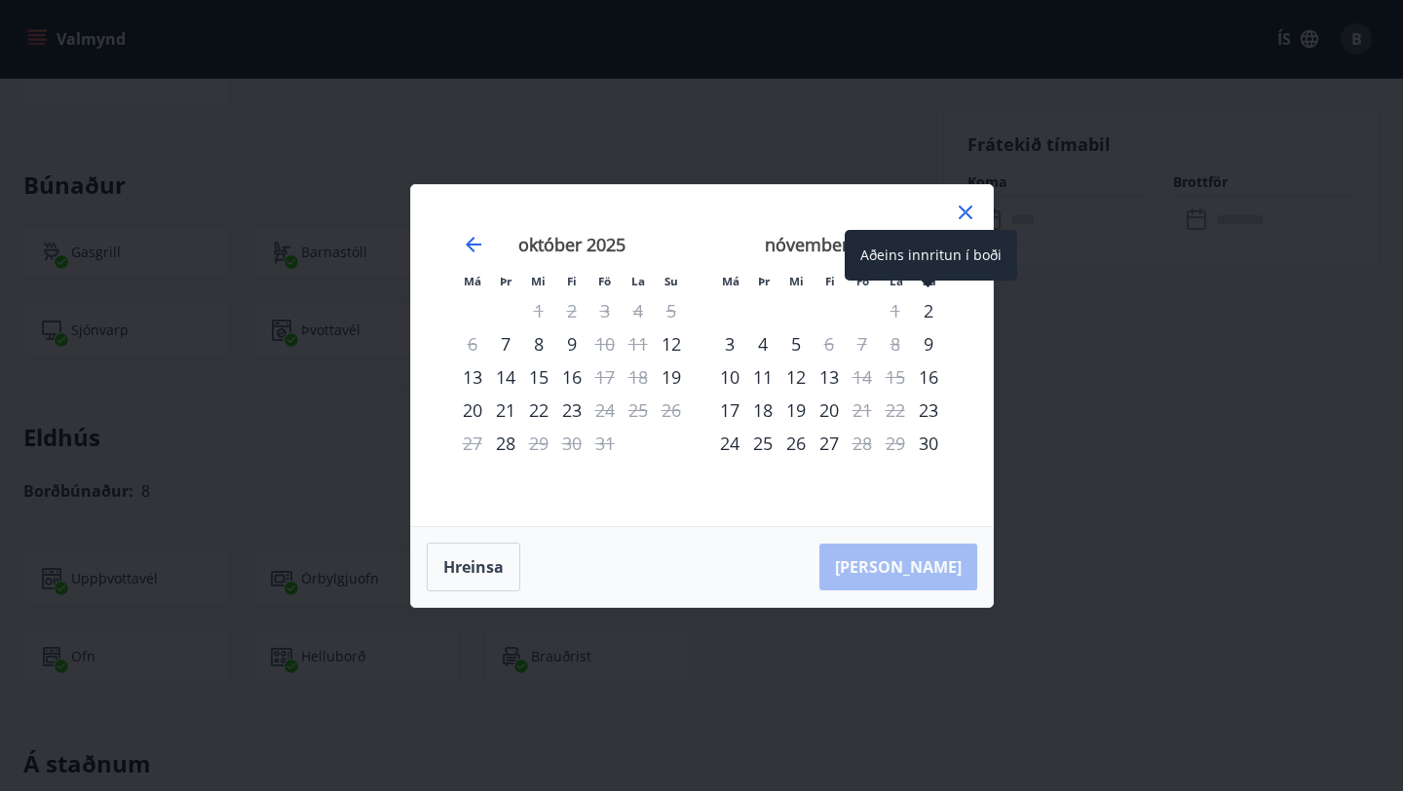
click at [921, 311] on div "2" at bounding box center [928, 310] width 33 height 33
click at [933, 311] on div "2" at bounding box center [928, 310] width 33 height 33
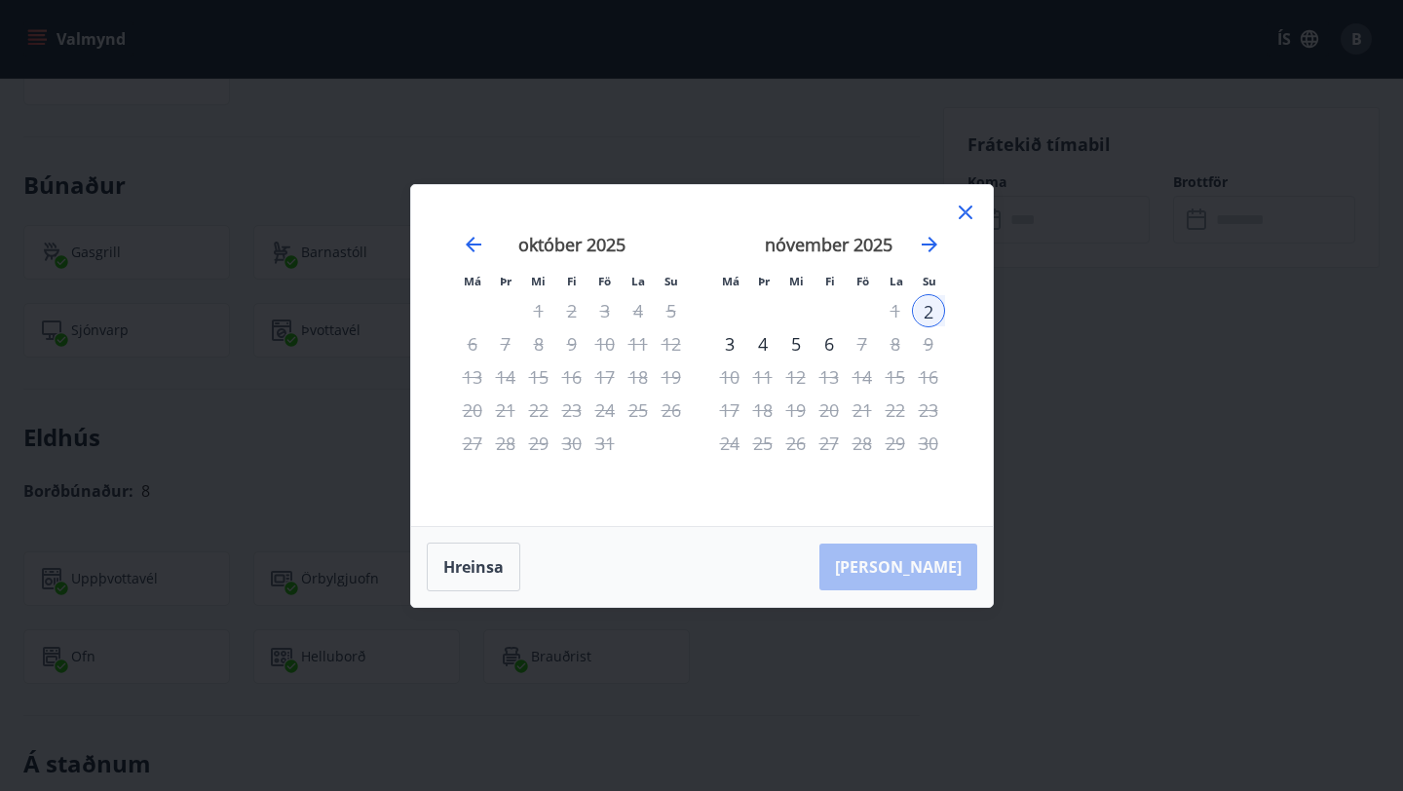
click at [956, 224] on div at bounding box center [965, 215] width 23 height 29
click at [968, 209] on icon at bounding box center [966, 213] width 14 height 14
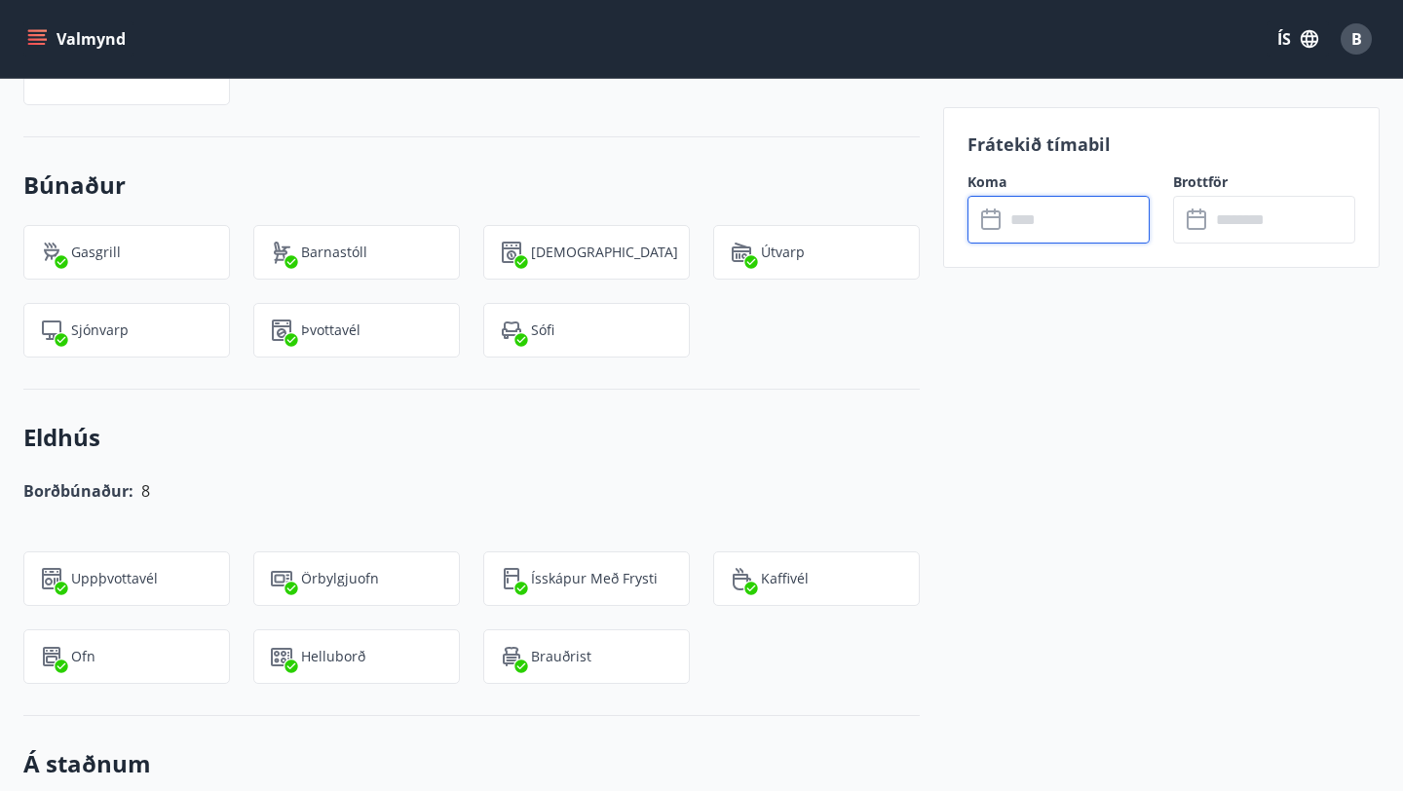
click at [1044, 231] on input "text" at bounding box center [1077, 220] width 145 height 48
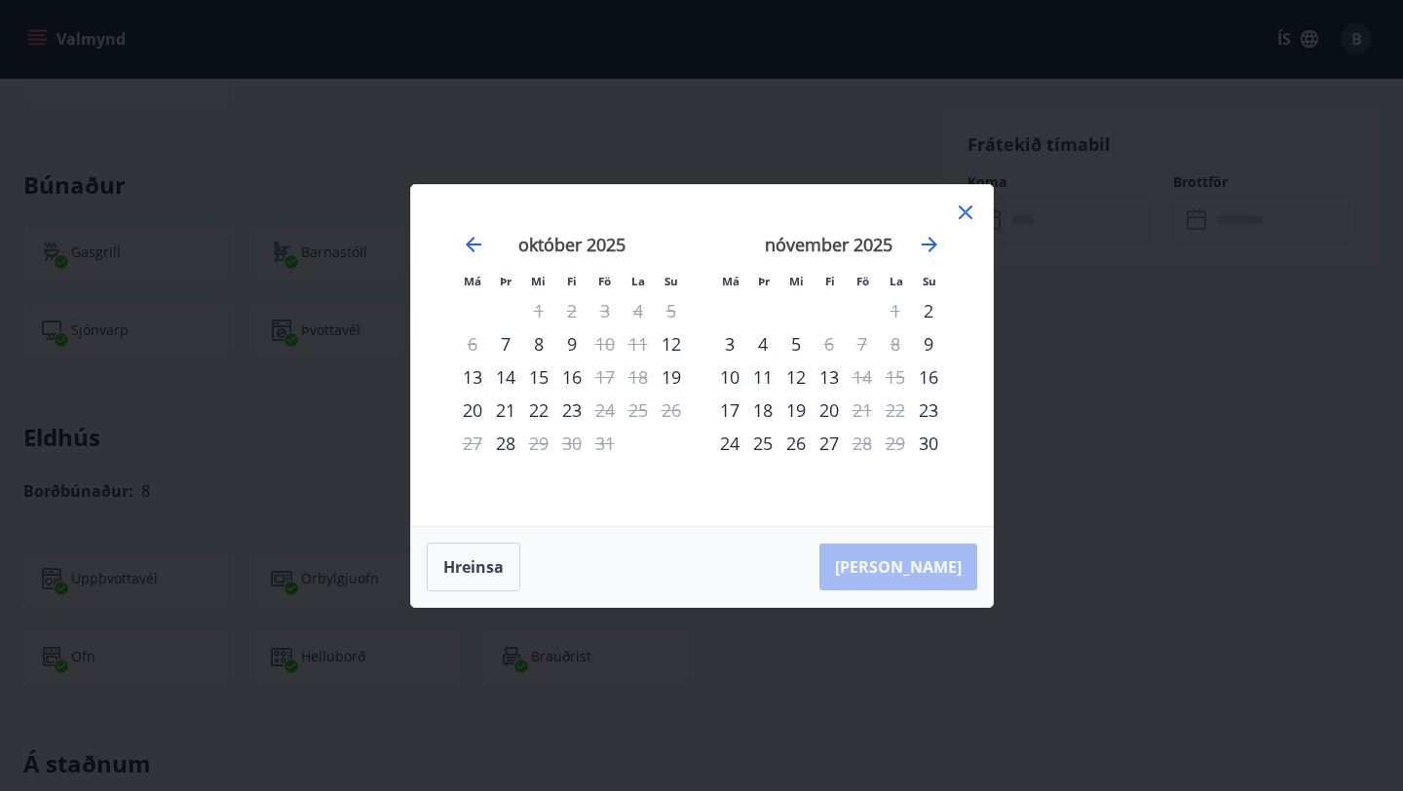
click at [958, 224] on div at bounding box center [965, 215] width 23 height 29
click at [932, 249] on icon "Move forward to switch to the next month." at bounding box center [930, 245] width 16 height 16
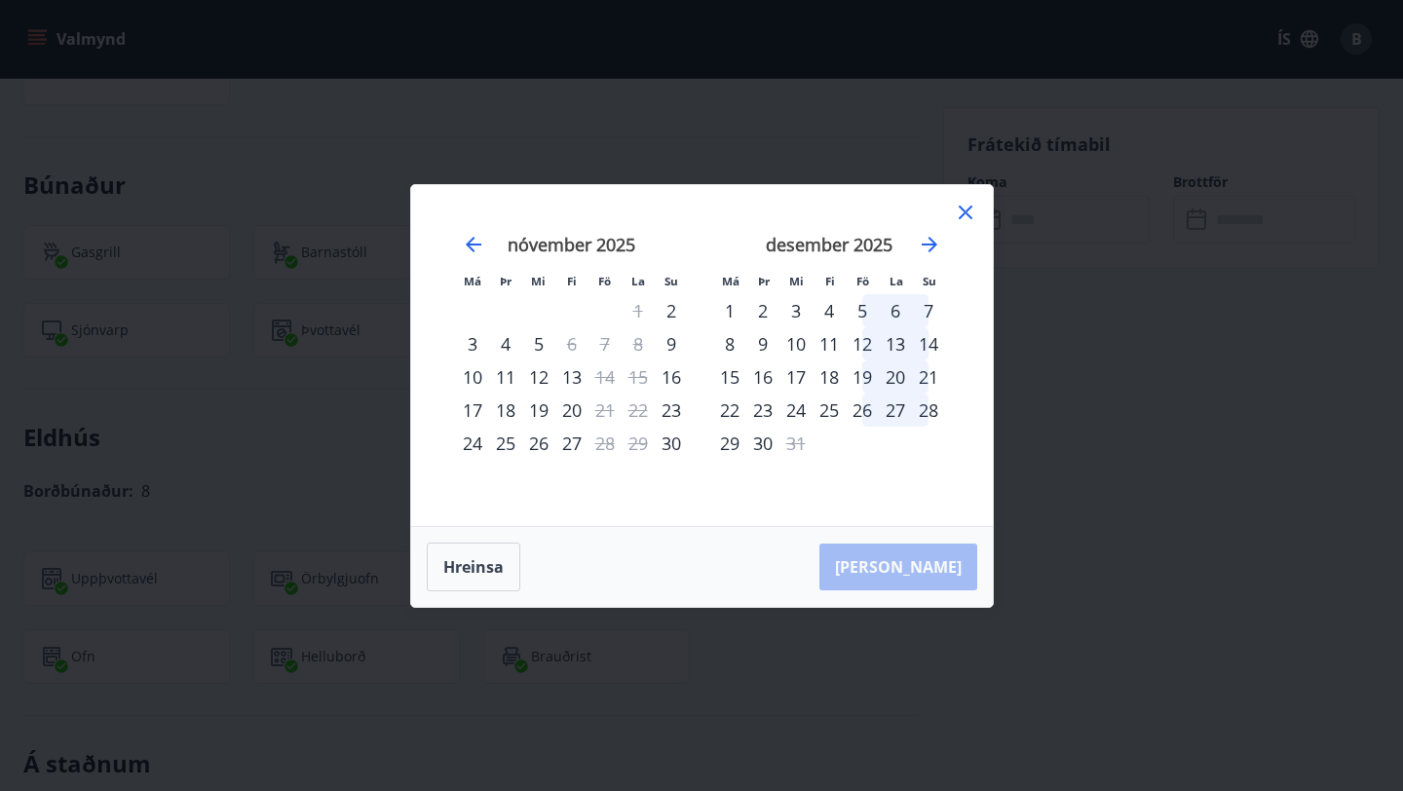
click at [864, 312] on div "5" at bounding box center [862, 310] width 33 height 33
click at [926, 313] on div "7" at bounding box center [928, 310] width 33 height 33
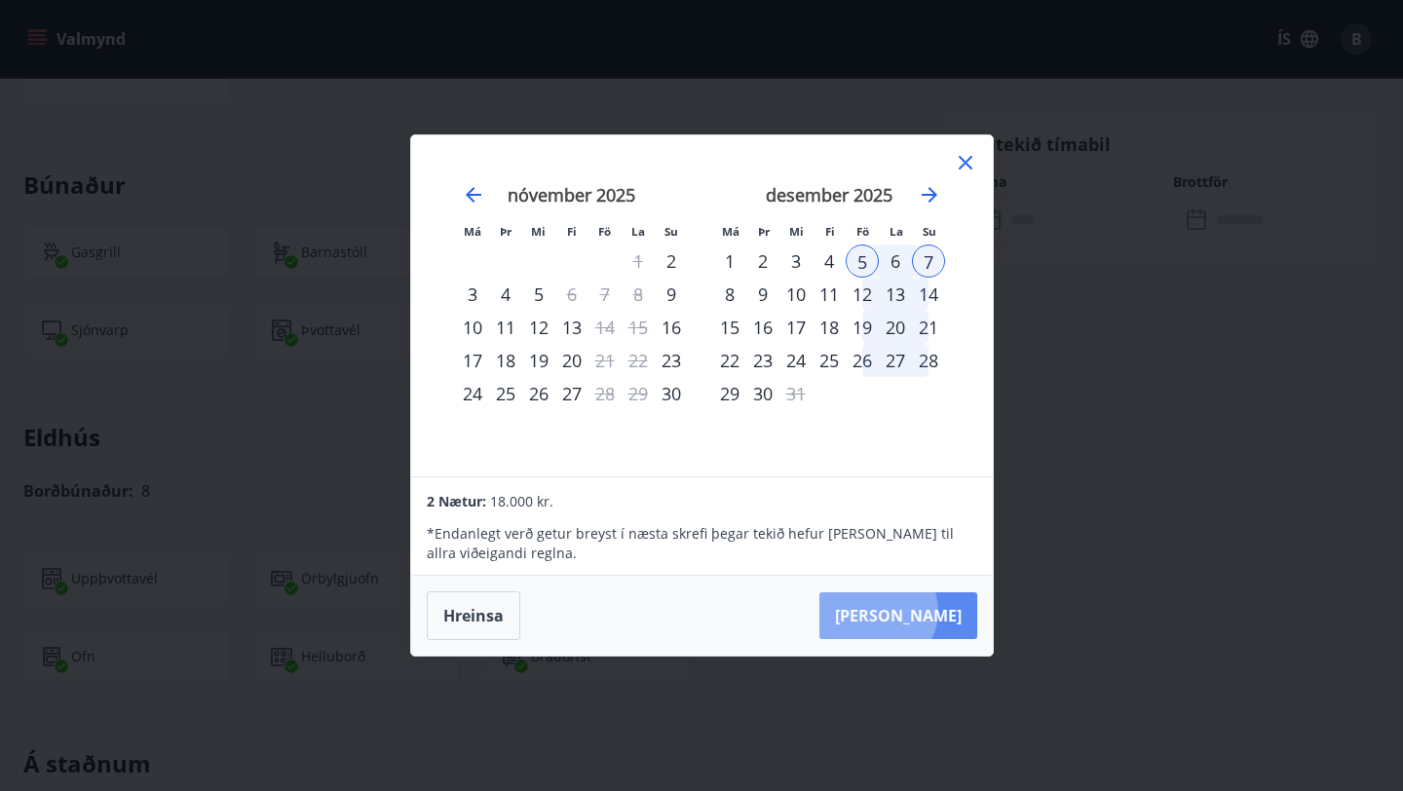
click at [937, 611] on button "Taka Frá" at bounding box center [899, 616] width 158 height 47
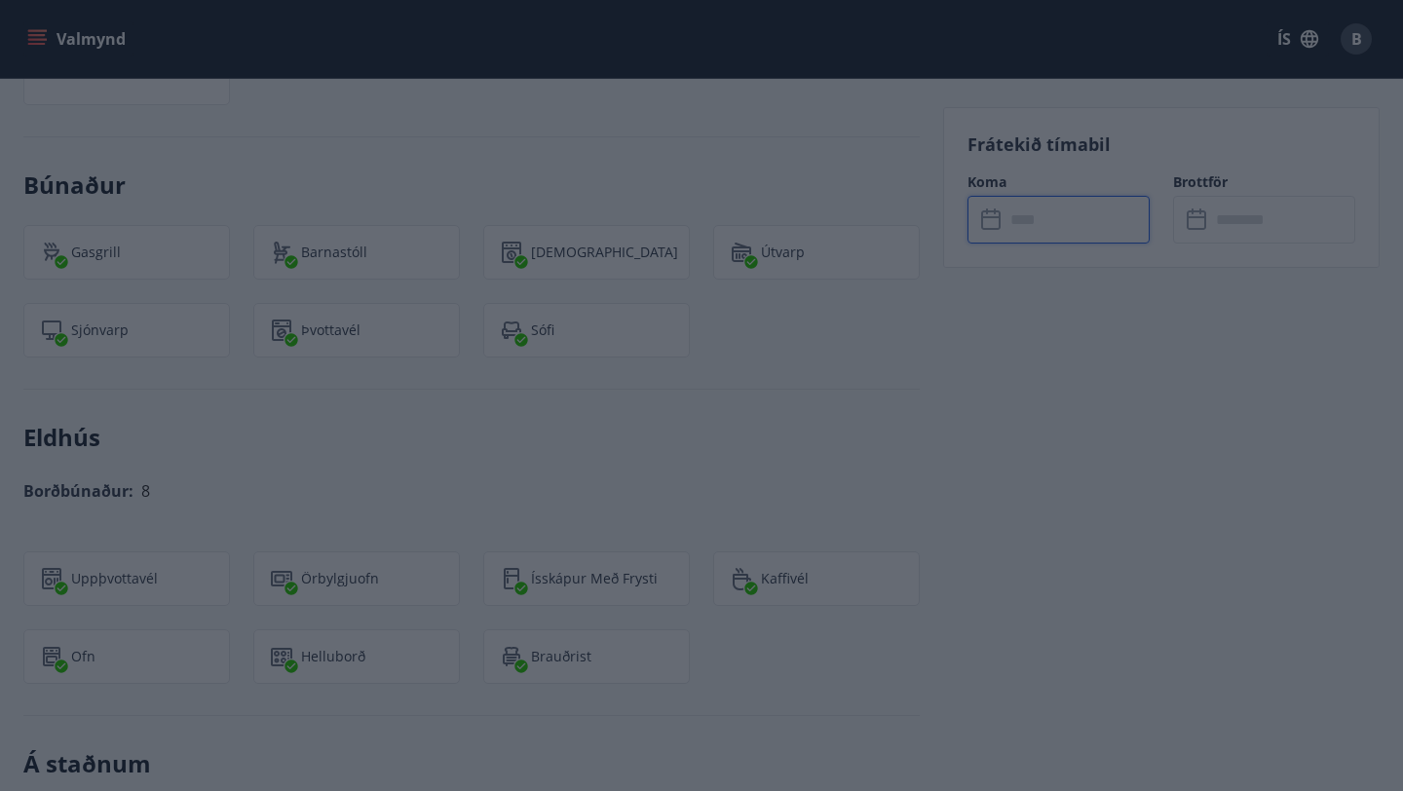
click at [965, 165] on icon at bounding box center [965, 162] width 23 height 23
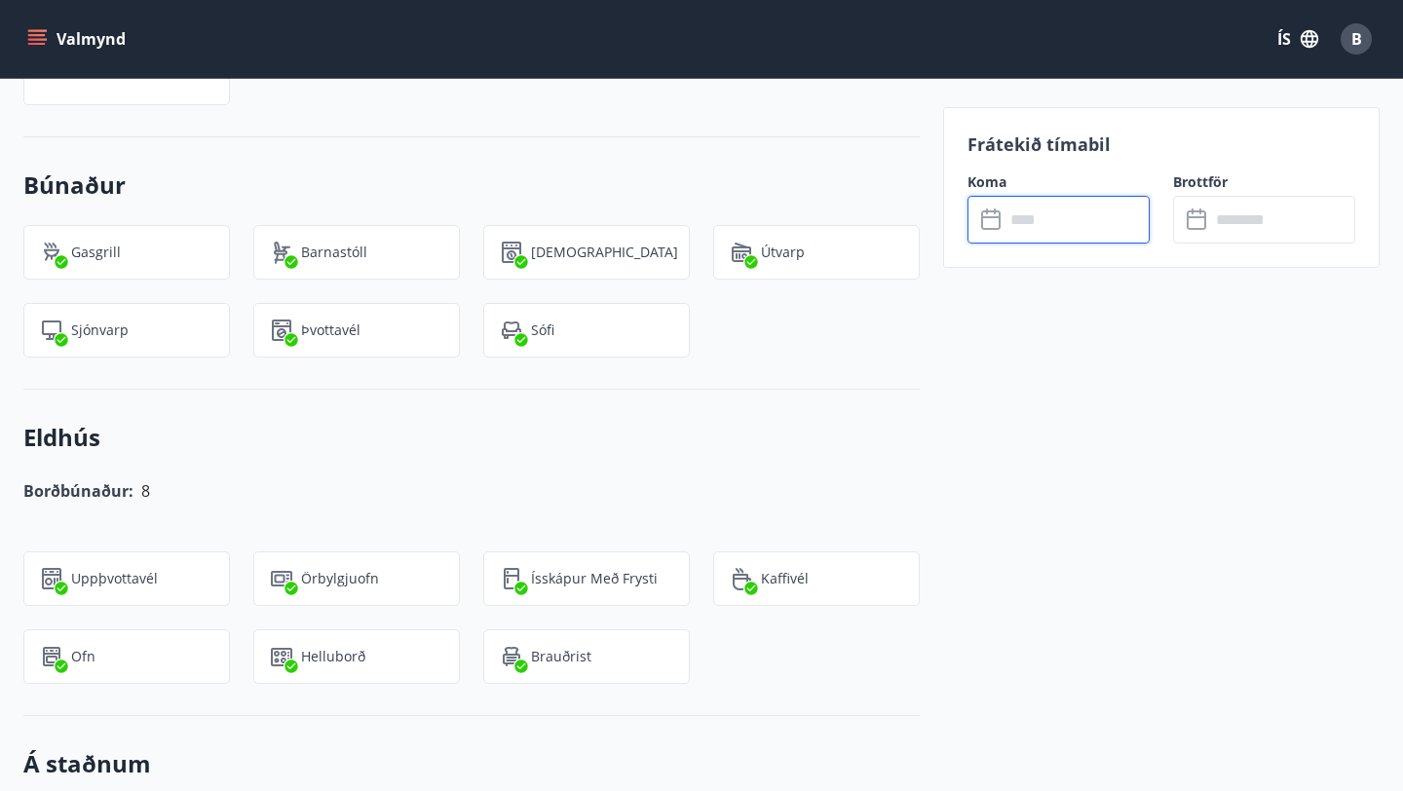
type input "******"
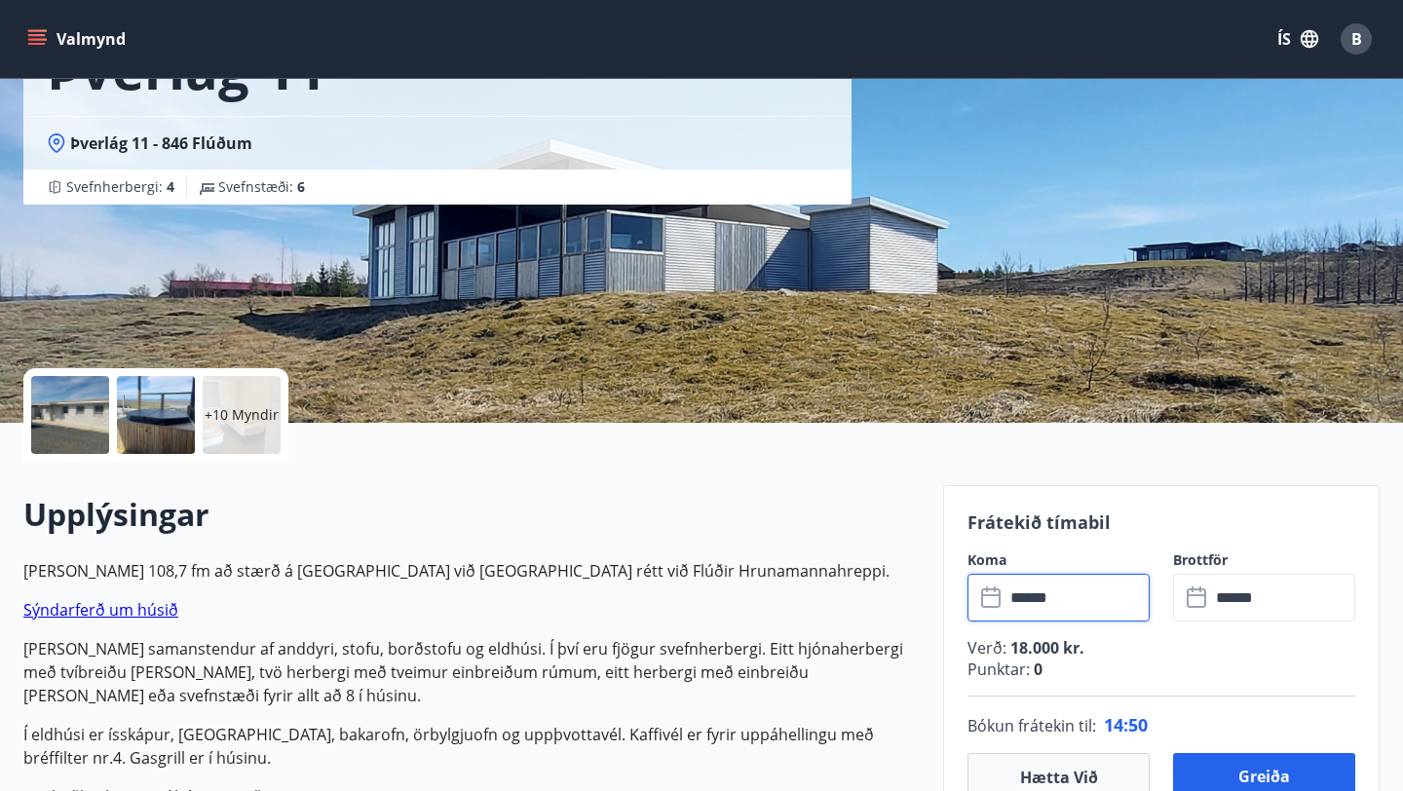
scroll to position [0, 0]
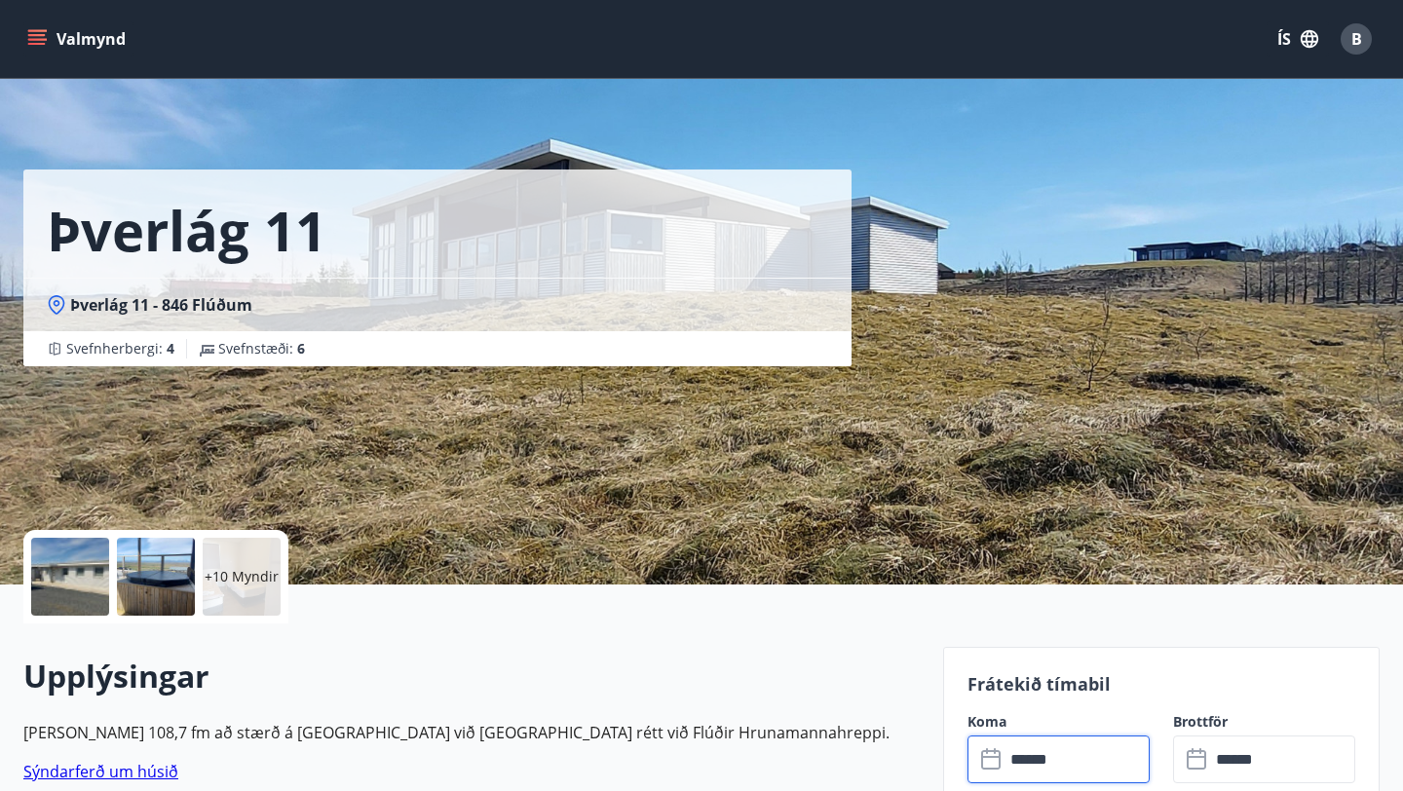
click at [1067, 251] on div "Þverlág 11 Þverlág 11 - 846 Flúðum Svefnherbergi : 4 Svefnstæði : 6" at bounding box center [701, 292] width 1357 height 585
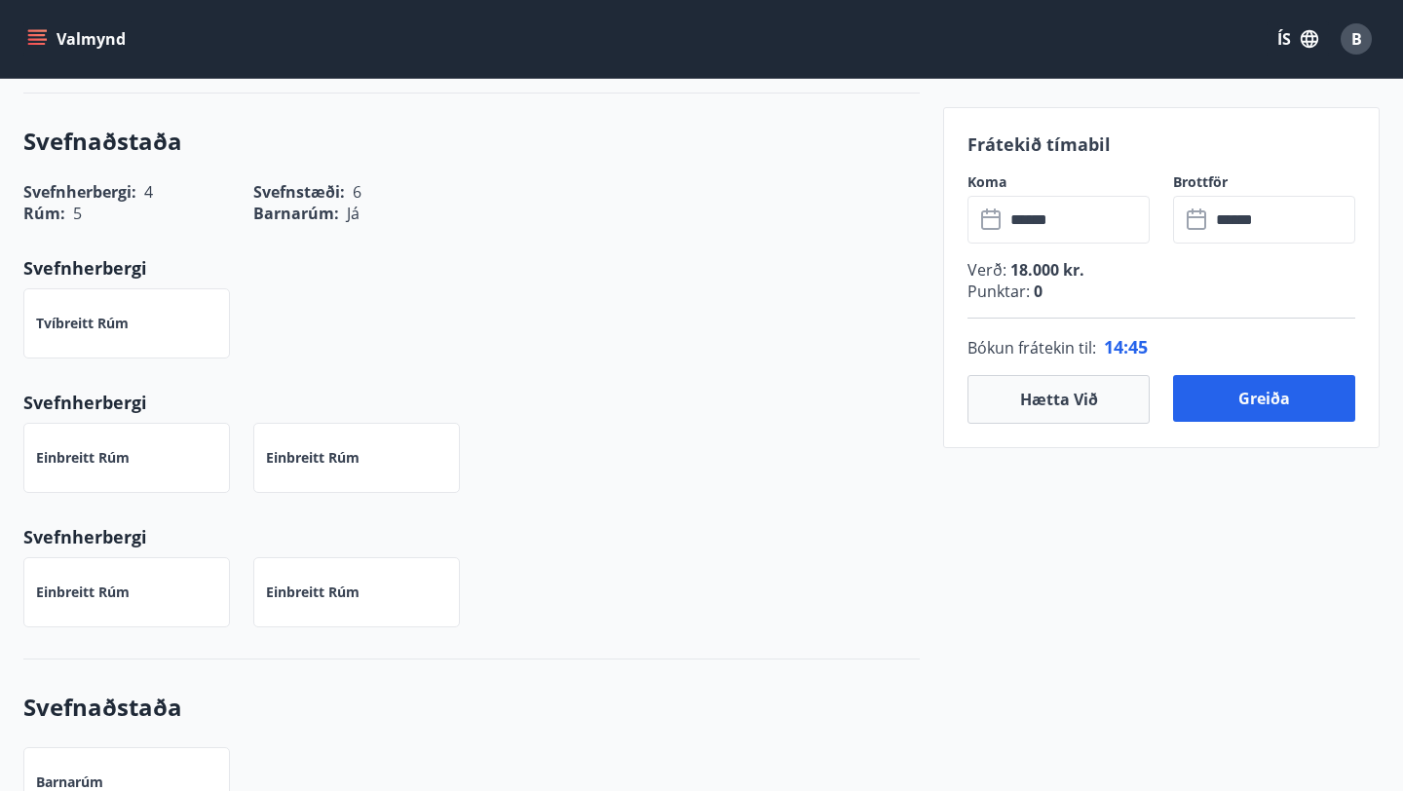
scroll to position [104, 0]
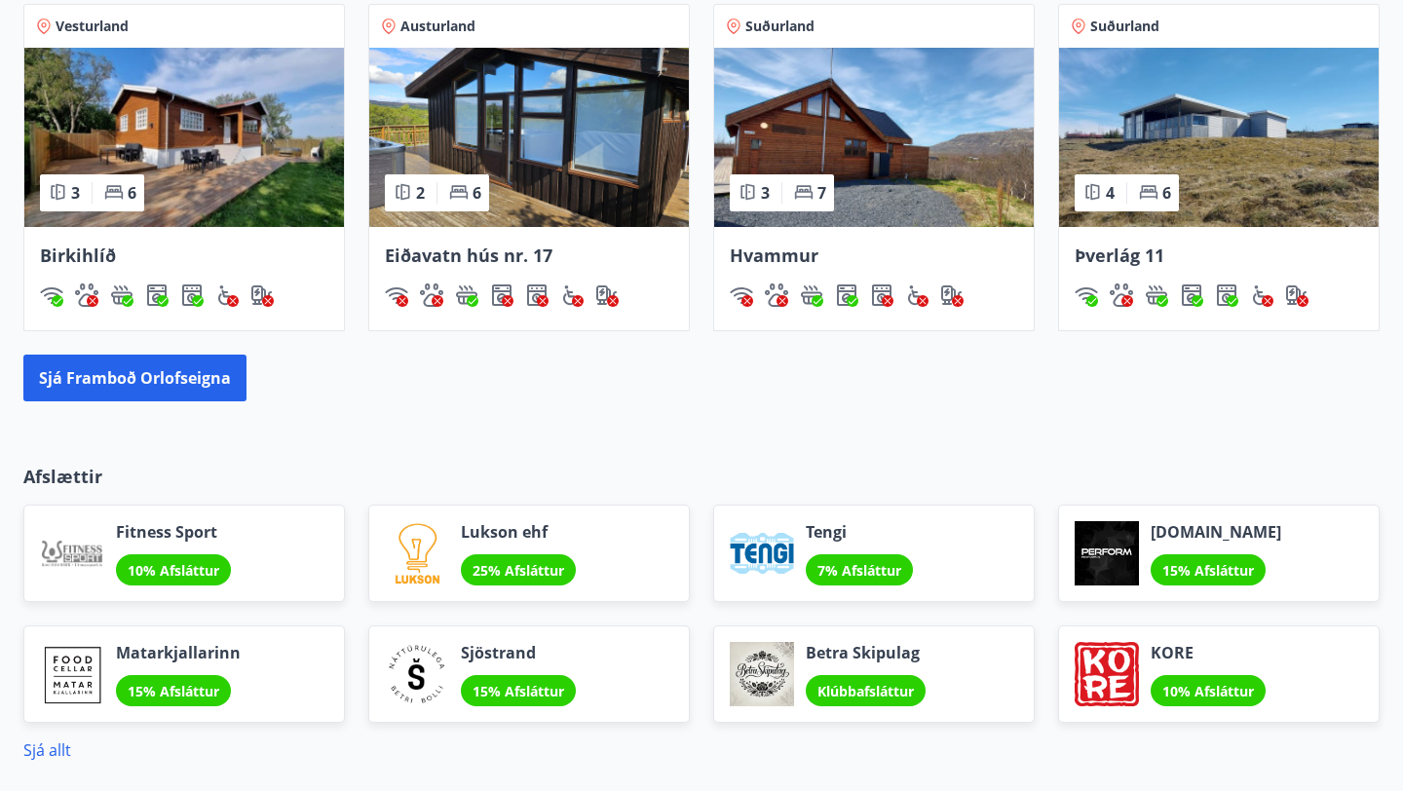
scroll to position [1595, 0]
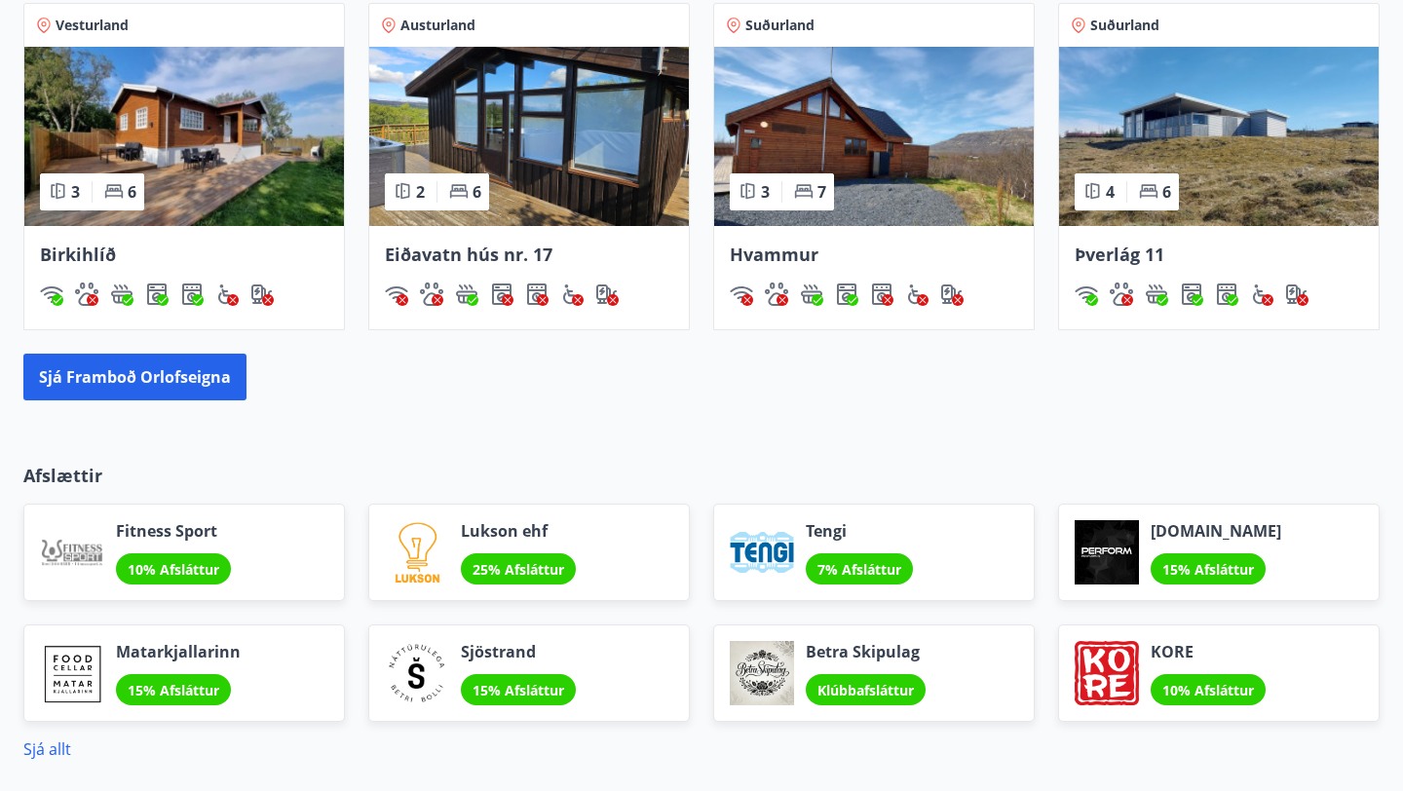
click at [625, 272] on div "Eiðavatn hús nr. 17" at bounding box center [529, 277] width 320 height 103
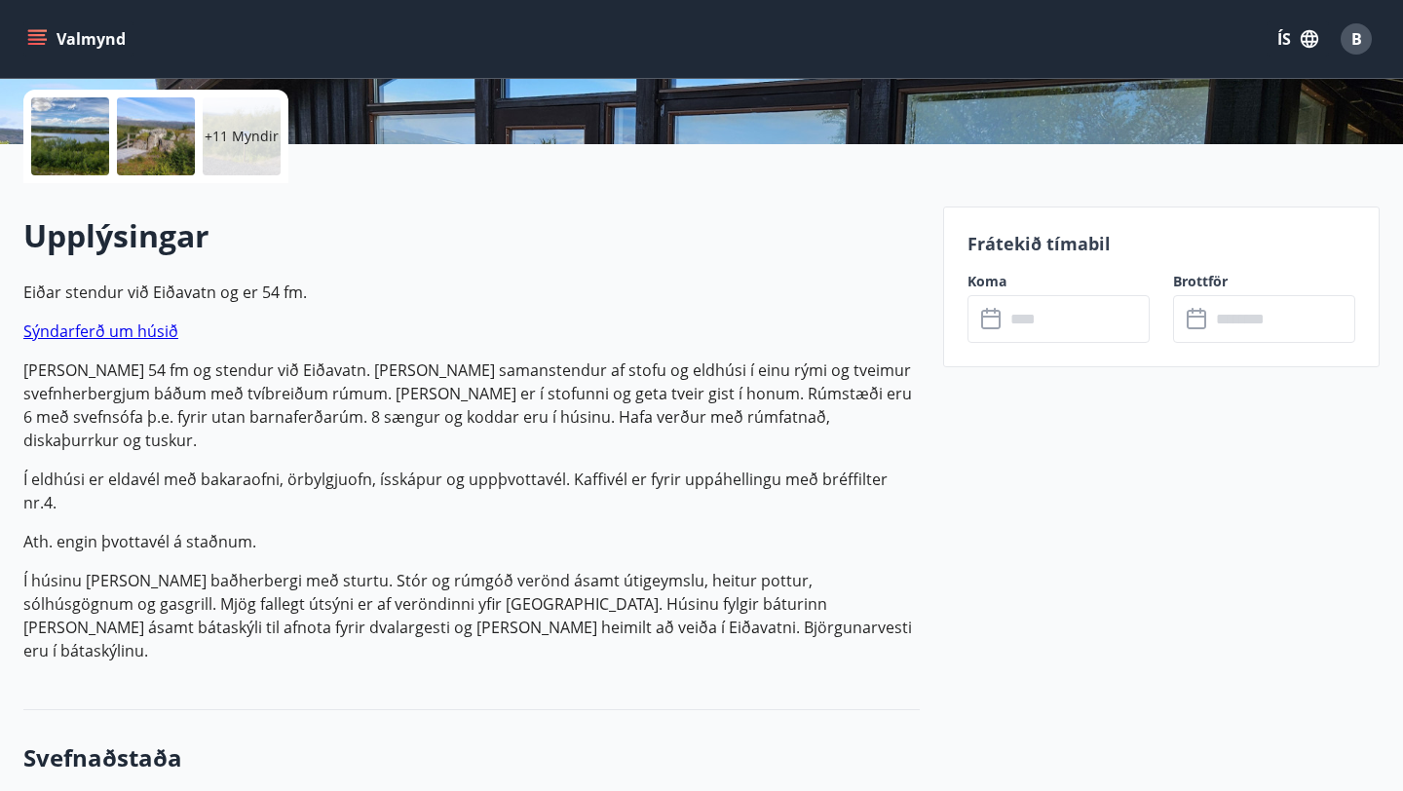
scroll to position [447, 0]
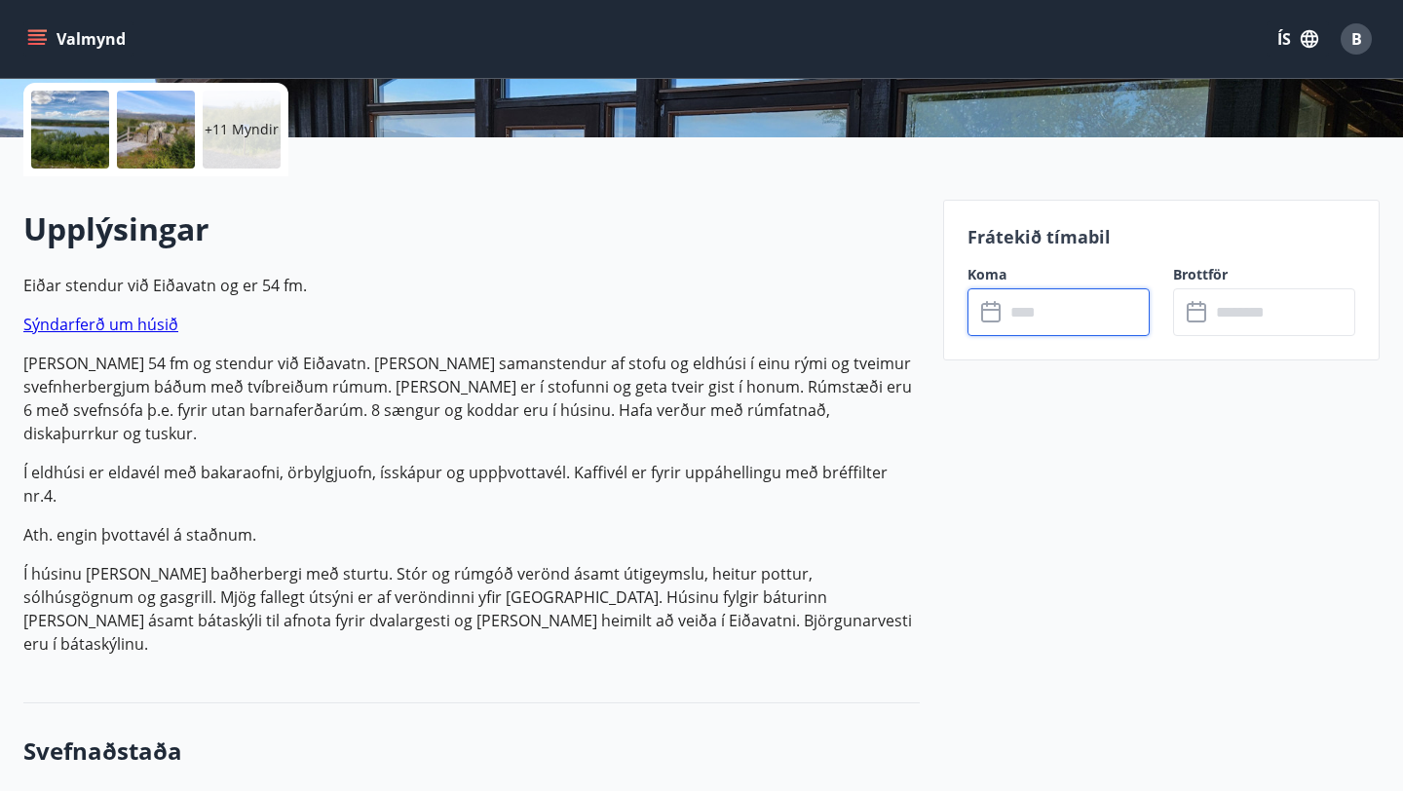
click at [1082, 316] on input "text" at bounding box center [1077, 312] width 145 height 48
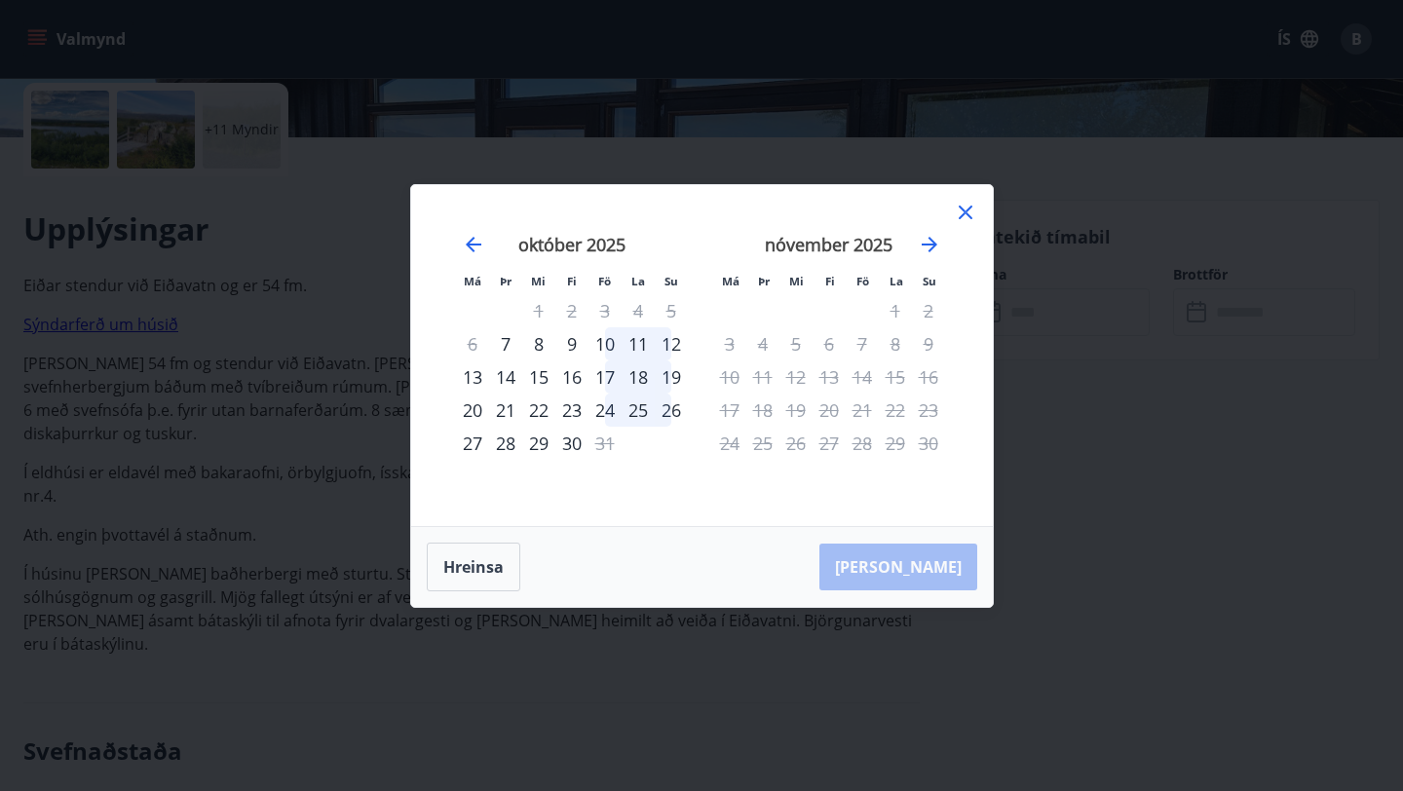
click at [978, 207] on div "Má Þr Mi Fi Fö La Su Má Þr Mi Fi Fö La Su september 2025 1 2 3 4 5 6 7 8 9 10 1…" at bounding box center [702, 355] width 582 height 341
click at [967, 212] on icon at bounding box center [966, 213] width 14 height 14
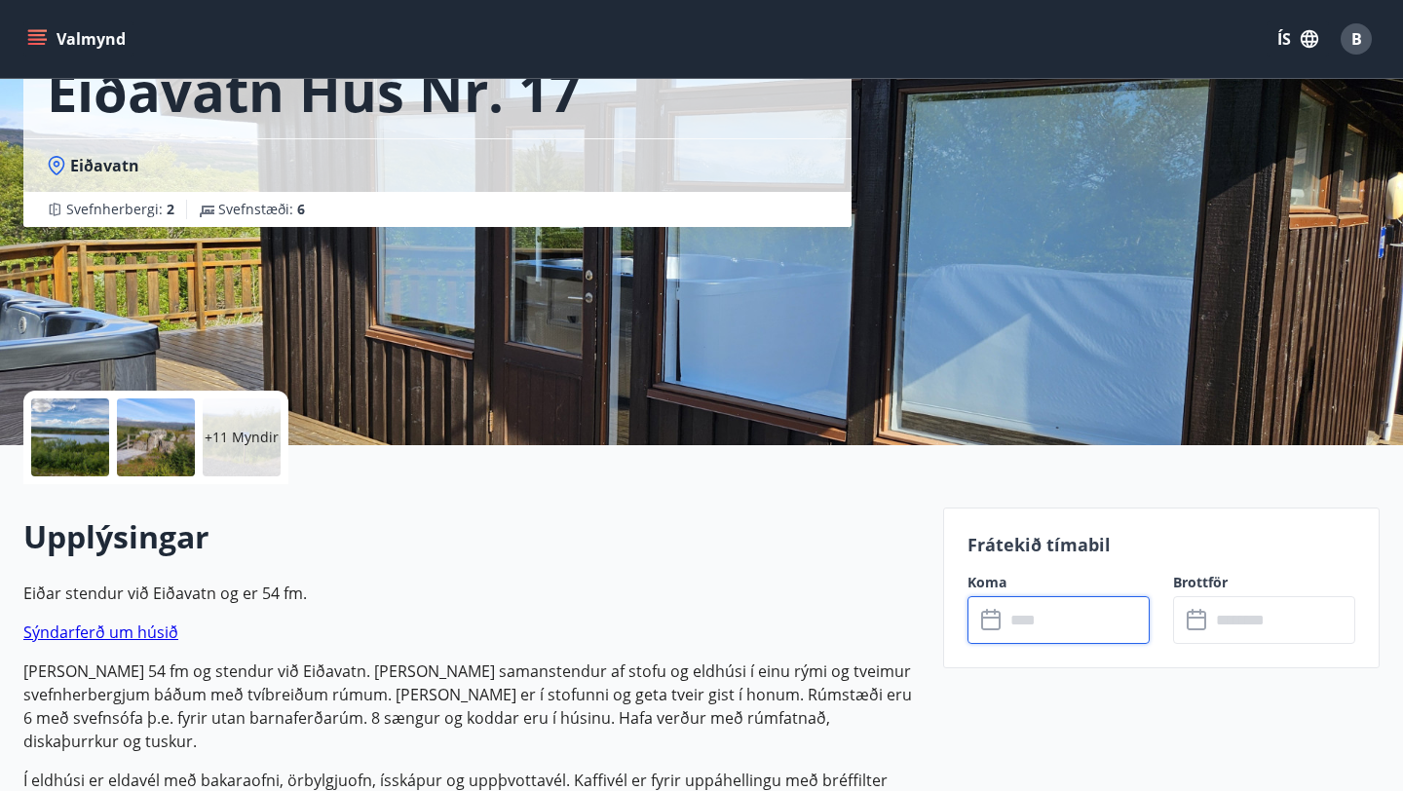
scroll to position [0, 0]
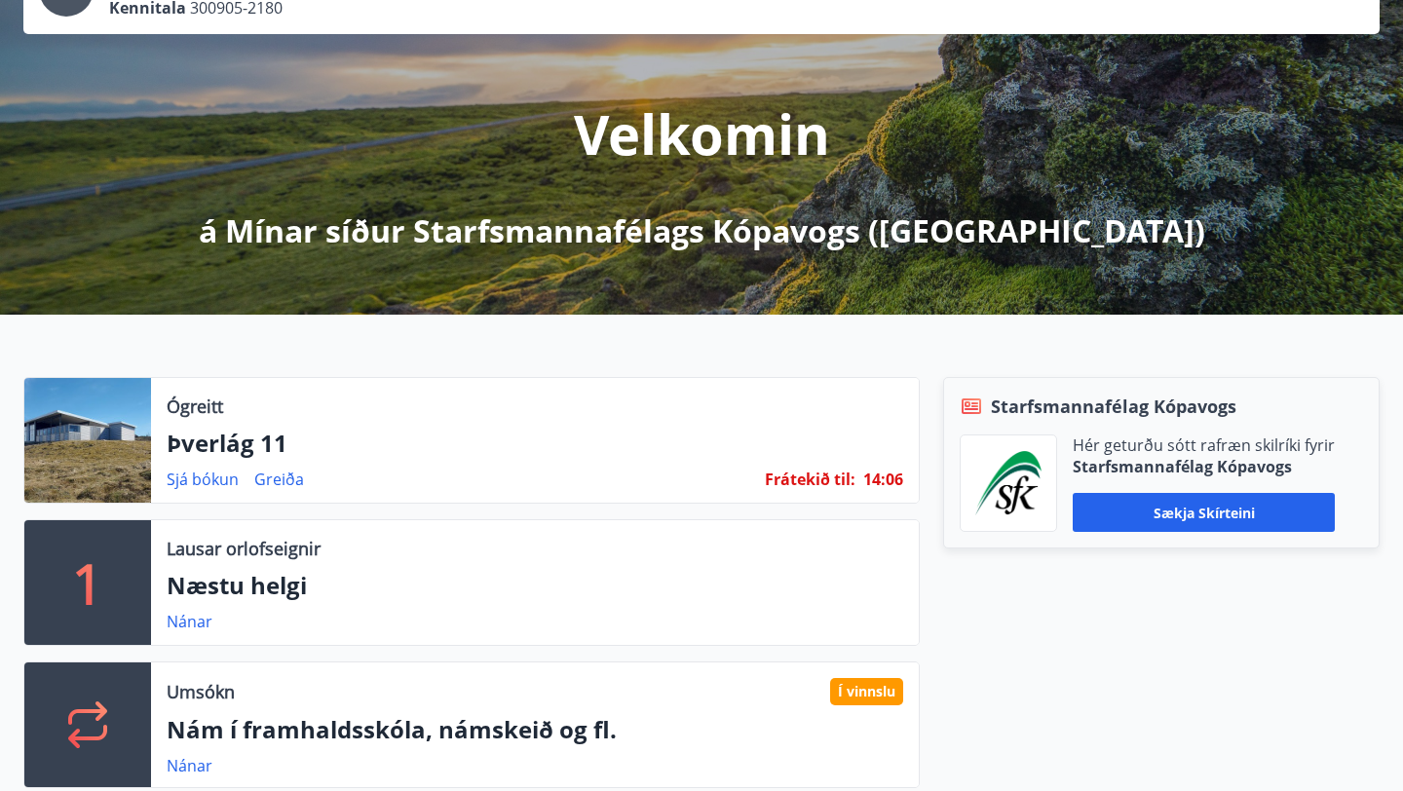
scroll to position [180, 0]
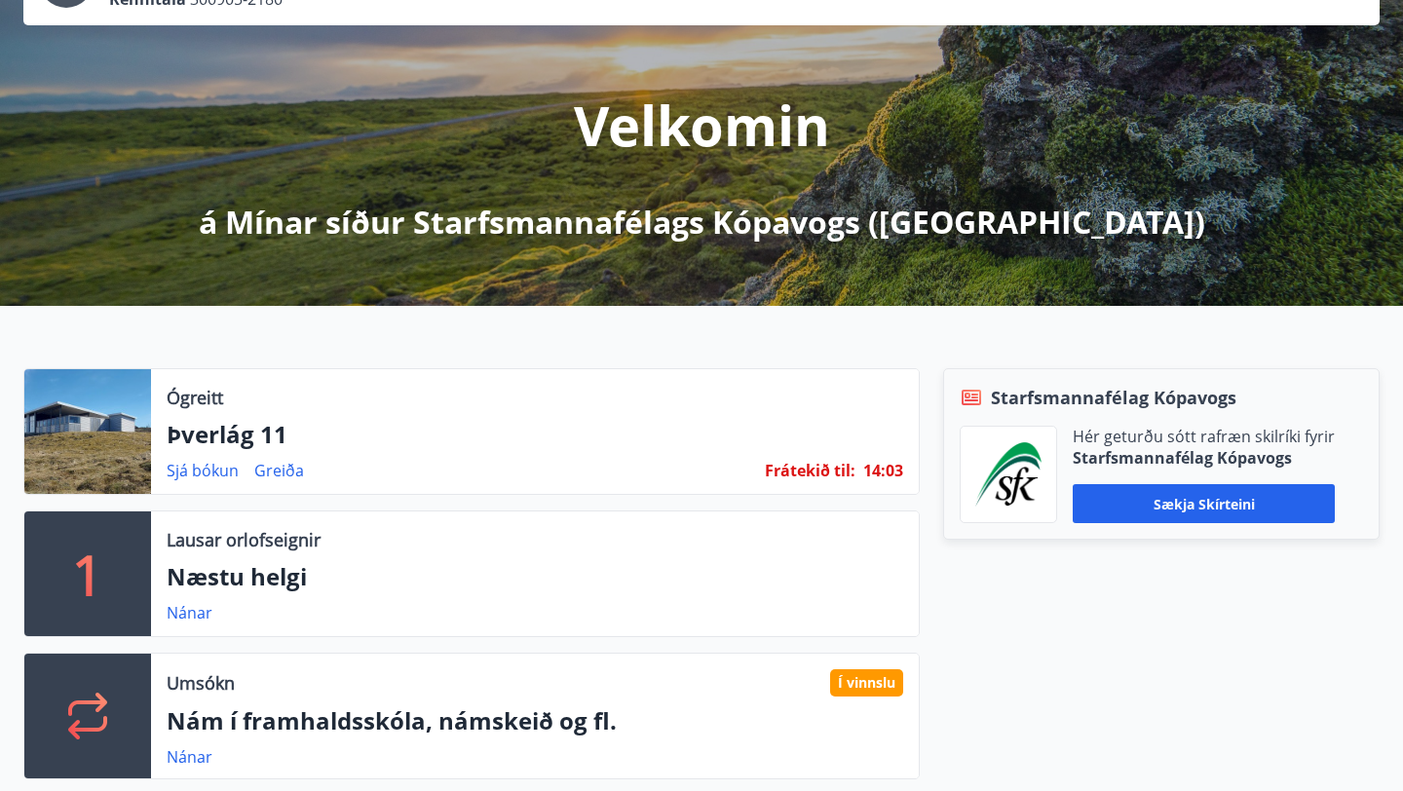
click at [842, 453] on div "Ógreitt Þverlág 11 Sjá bókun Greiða Frátekið til : 14 : 03" at bounding box center [535, 431] width 768 height 125
click at [840, 474] on span "Frátekið til :" at bounding box center [810, 470] width 91 height 21
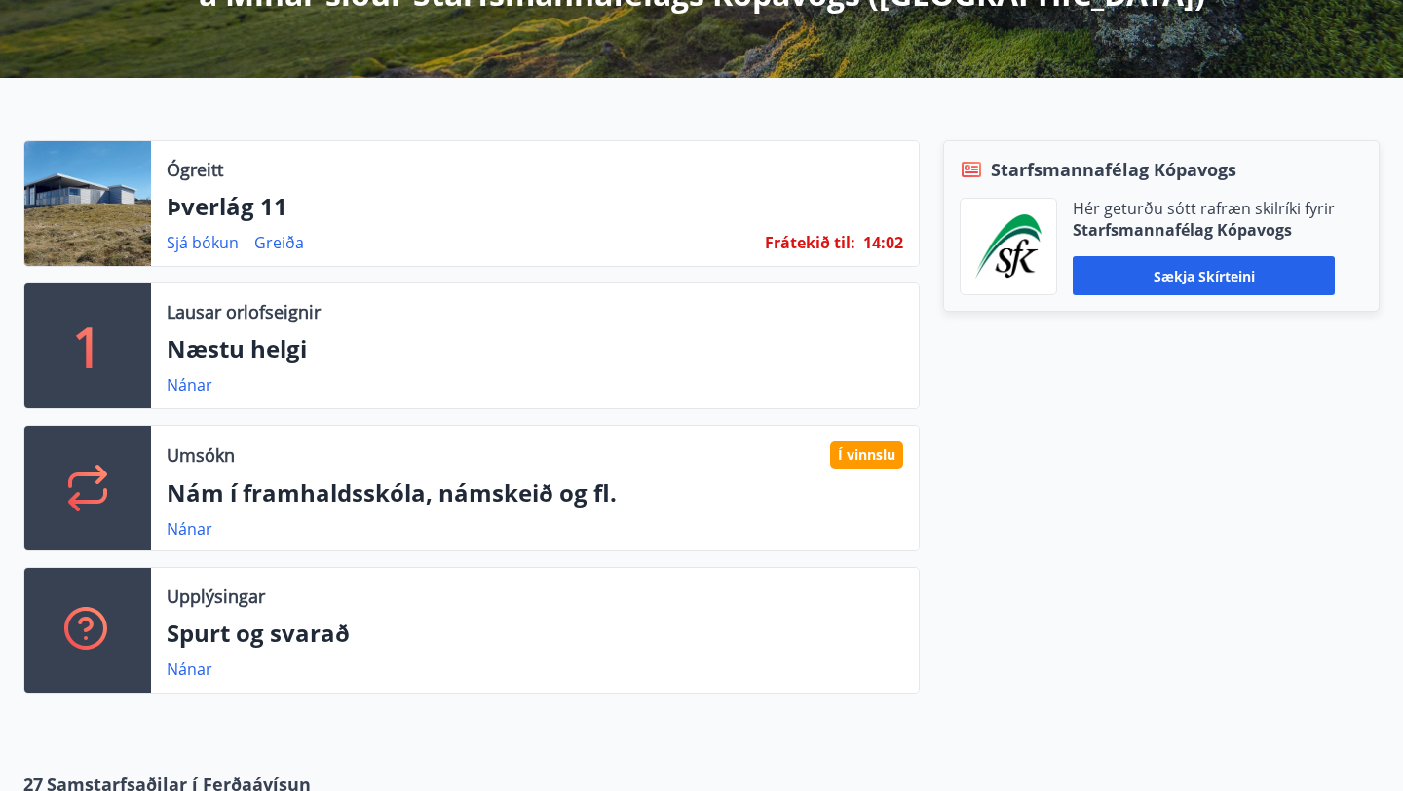
scroll to position [551, 0]
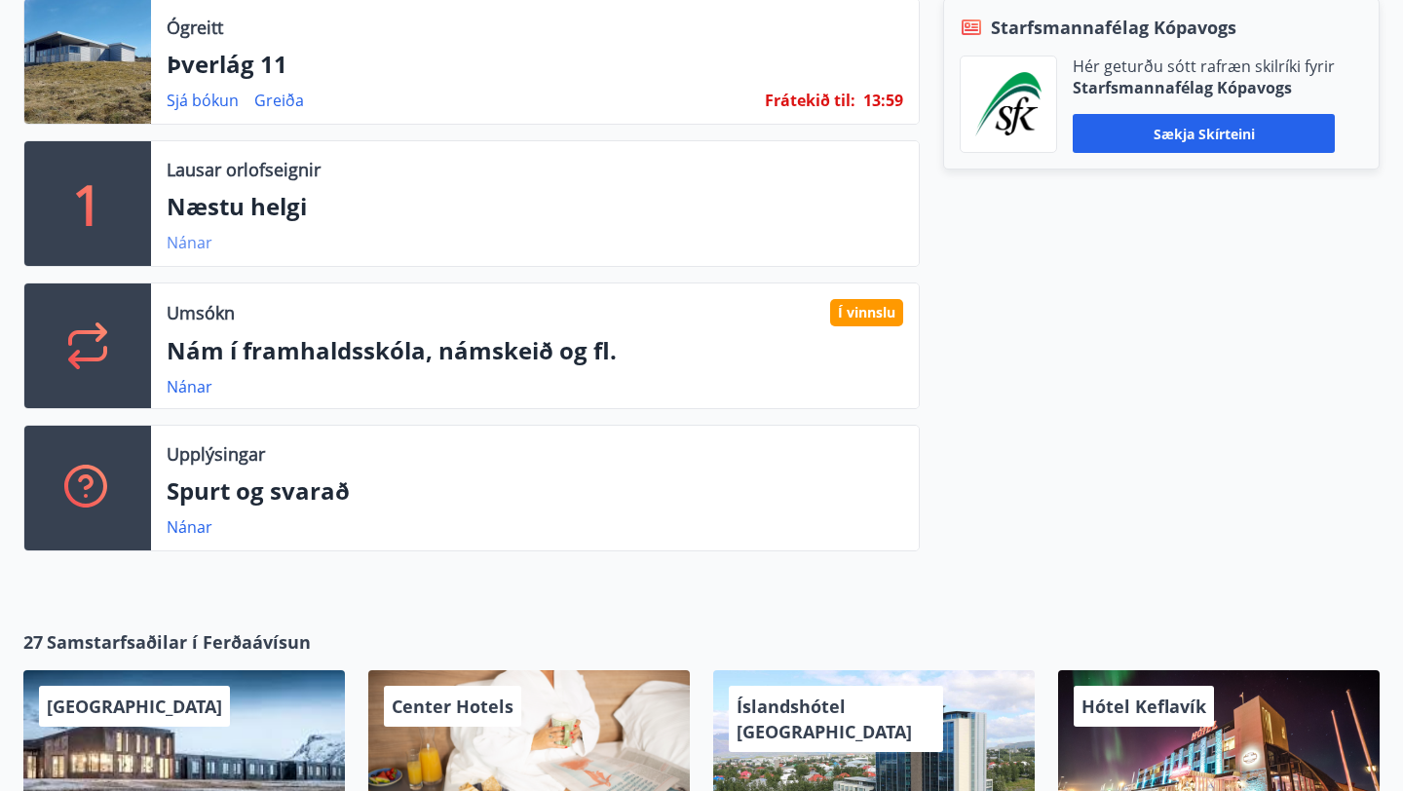
click at [194, 245] on link "Nánar" at bounding box center [190, 242] width 46 height 21
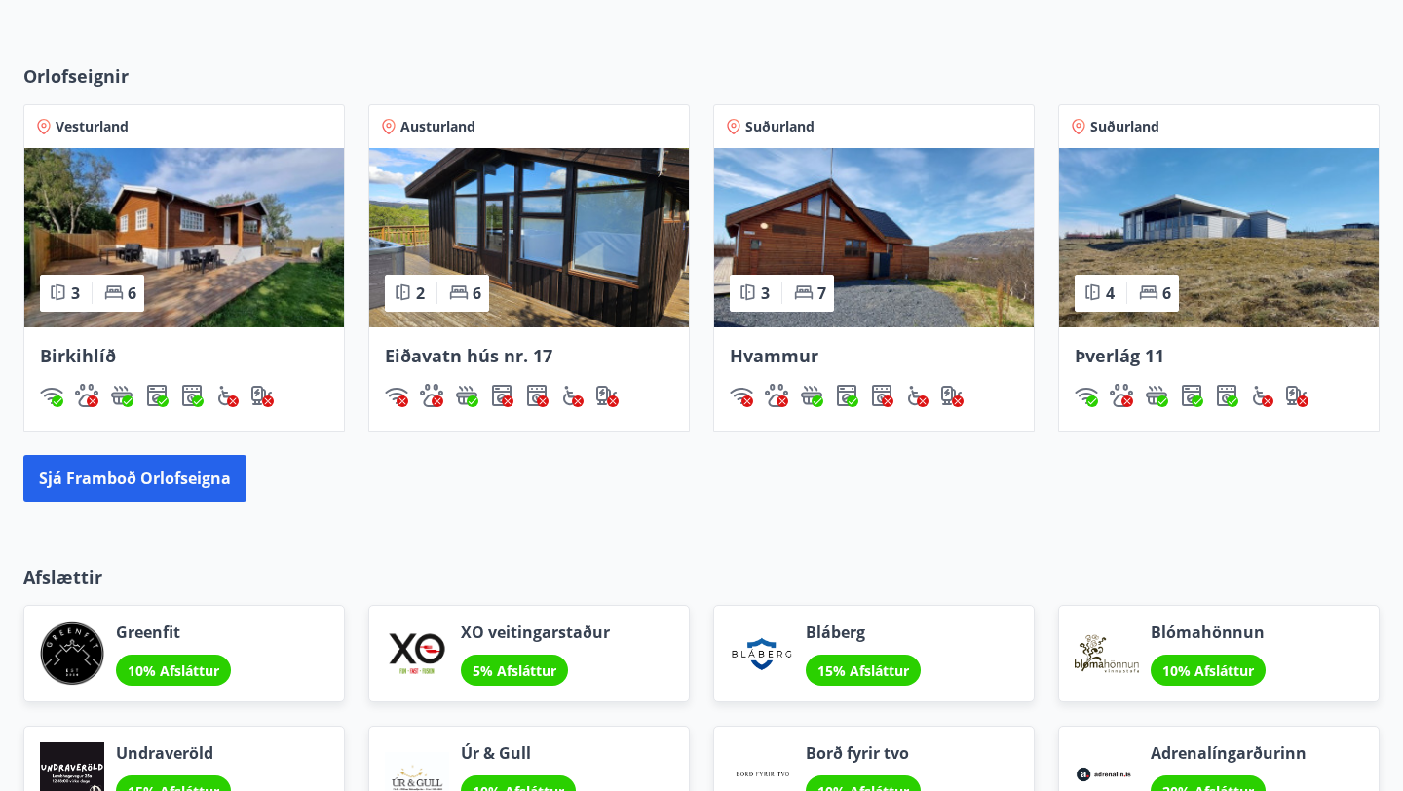
scroll to position [1495, 0]
